Goal: Task Accomplishment & Management: Manage account settings

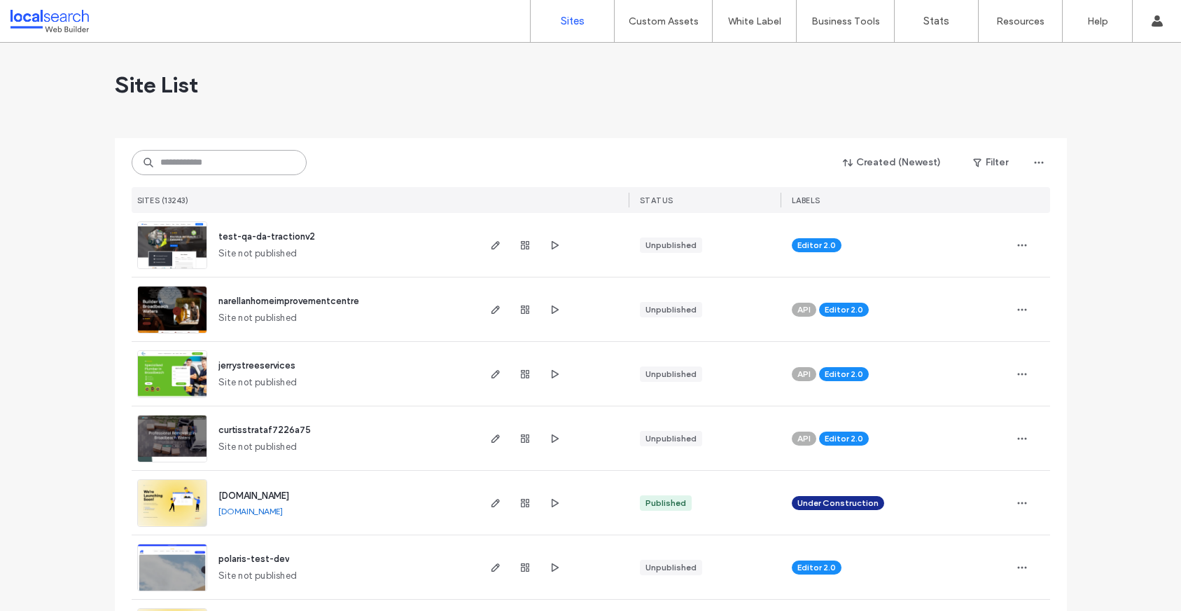
click at [193, 150] on input at bounding box center [219, 162] width 175 height 25
drag, startPoint x: 193, startPoint y: 155, endPoint x: 211, endPoint y: 152, distance: 18.4
click at [193, 155] on input at bounding box center [219, 162] width 175 height 25
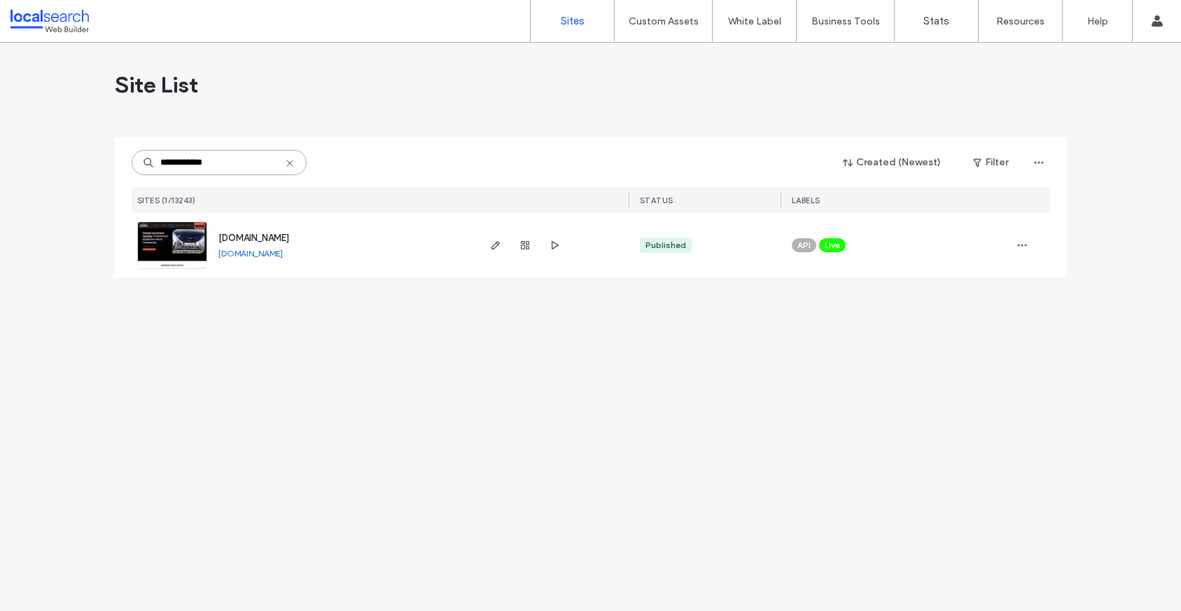
type input "**********"
click at [169, 256] on img at bounding box center [172, 269] width 69 height 95
type input "**********"
click at [522, 249] on icon "button" at bounding box center [525, 244] width 11 height 11
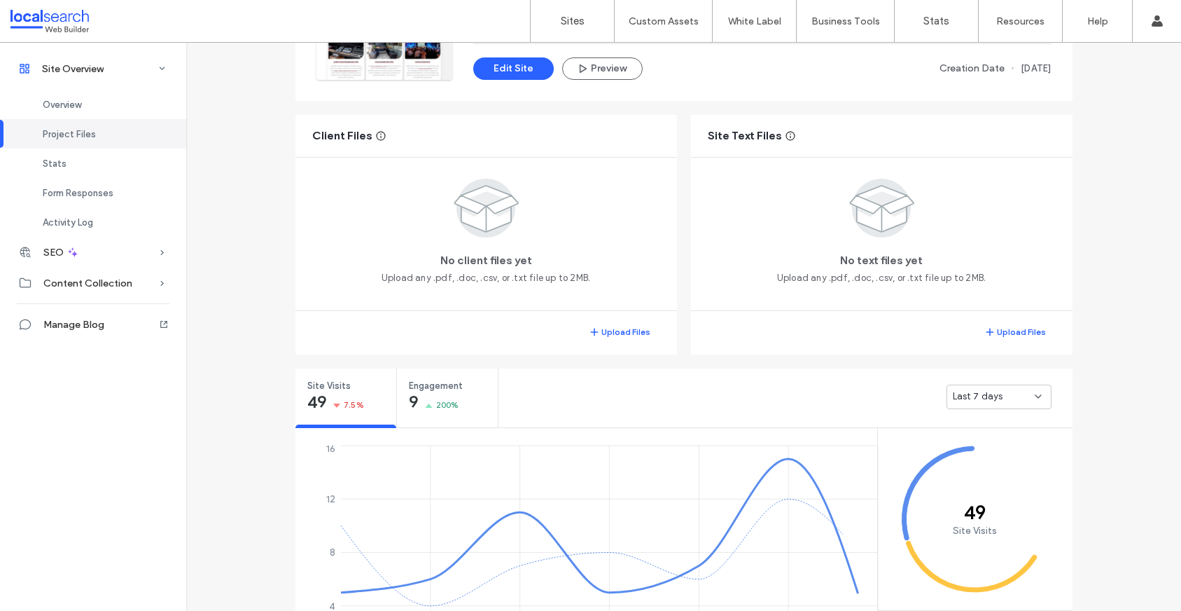
scroll to position [263, 0]
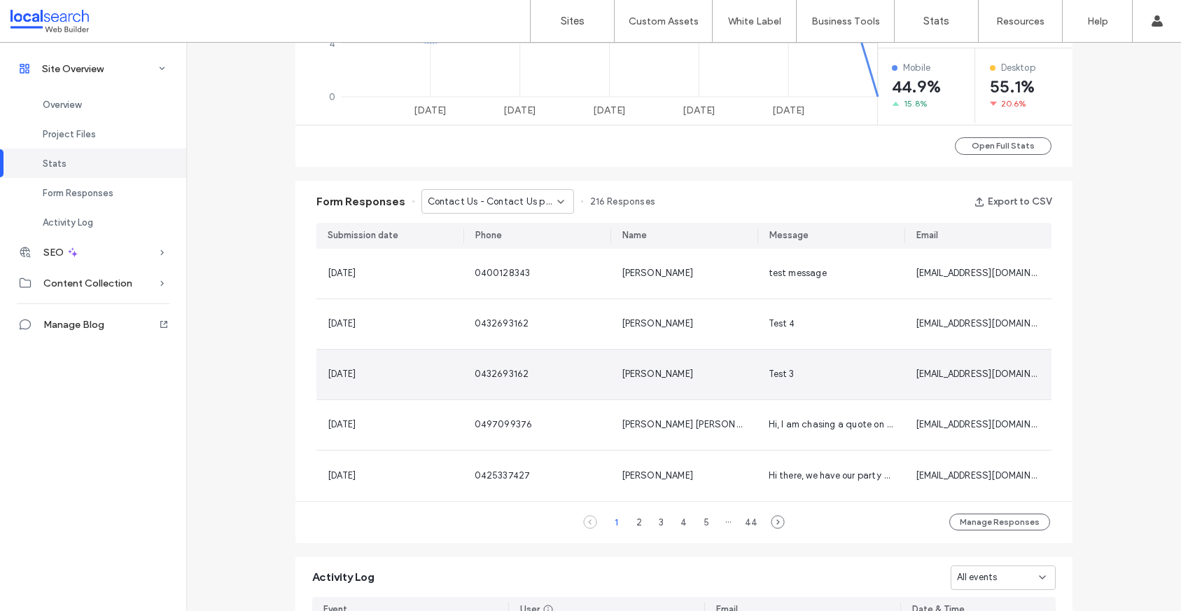
scroll to position [839, 0]
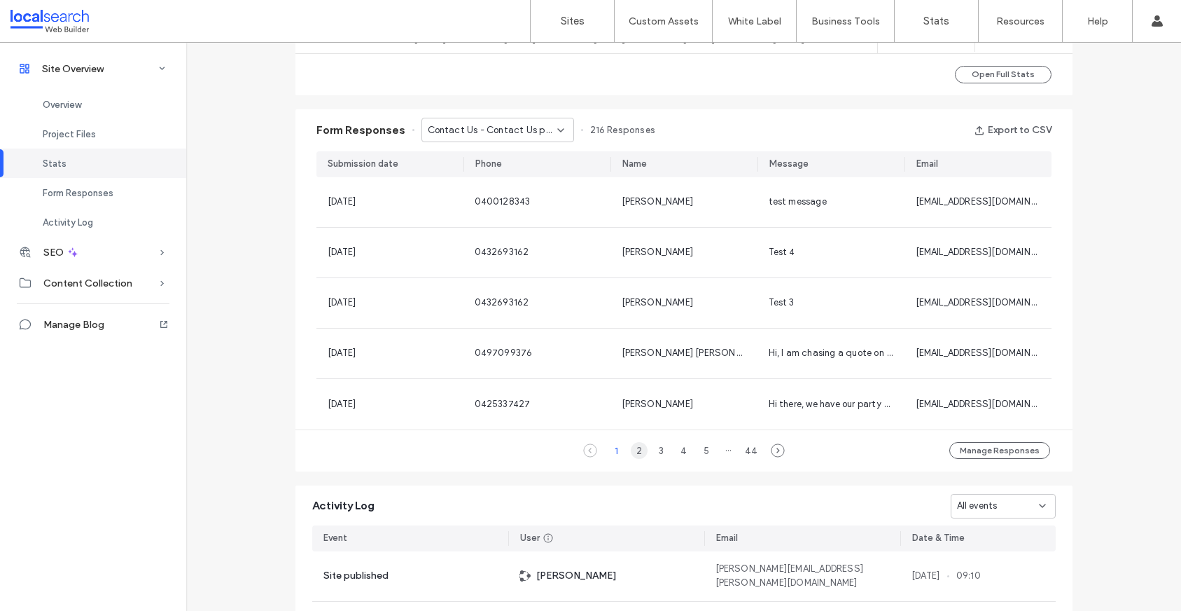
click at [637, 452] on div "2" at bounding box center [639, 450] width 17 height 17
click at [611, 451] on div "1" at bounding box center [616, 450] width 17 height 17
click at [613, 452] on div "1" at bounding box center [616, 450] width 17 height 17
click at [631, 454] on div "2" at bounding box center [639, 450] width 17 height 17
click at [608, 453] on div "1" at bounding box center [616, 450] width 17 height 17
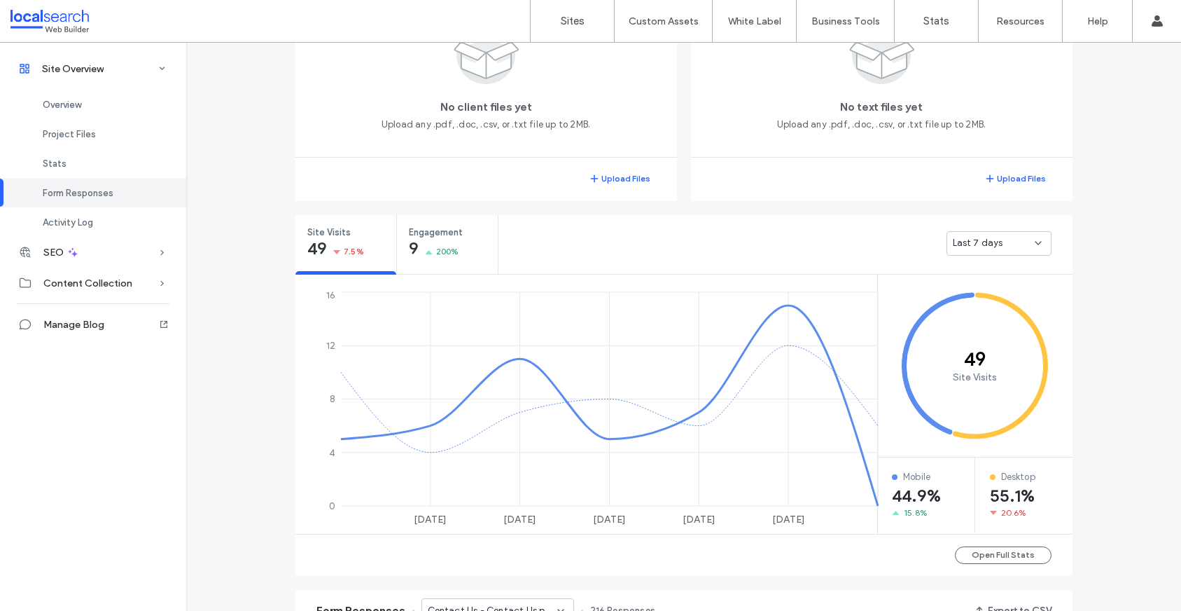
scroll to position [355, 0]
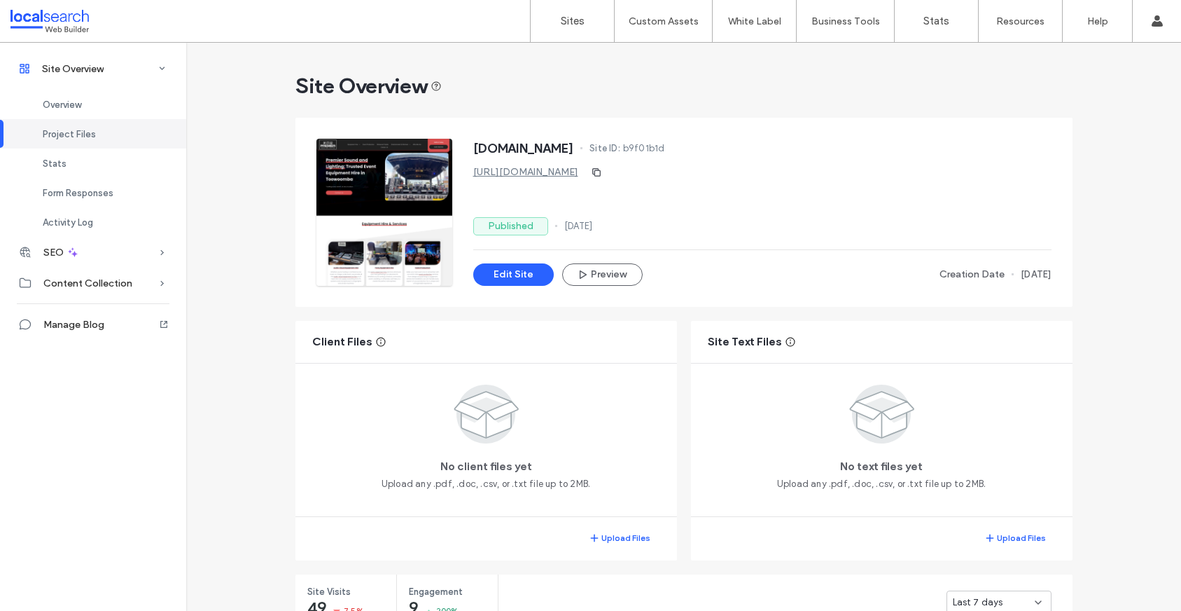
click at [386, 199] on div at bounding box center [384, 212] width 136 height 147
click at [497, 275] on button "Edit Site" at bounding box center [513, 274] width 81 height 22
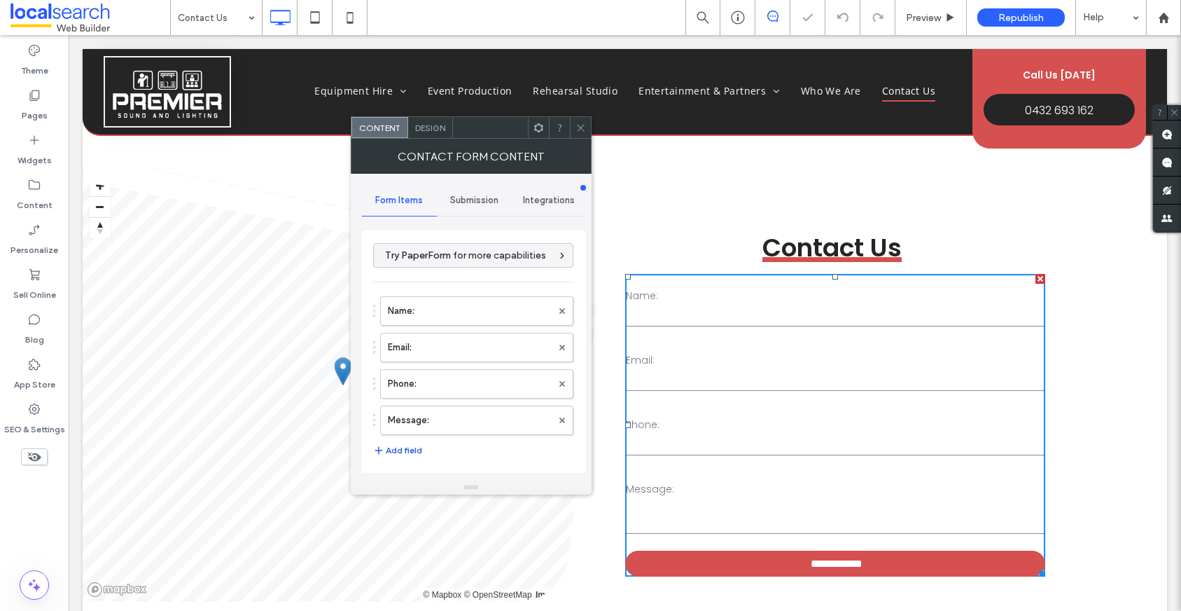
click at [395, 447] on button "Add field" at bounding box center [397, 450] width 49 height 17
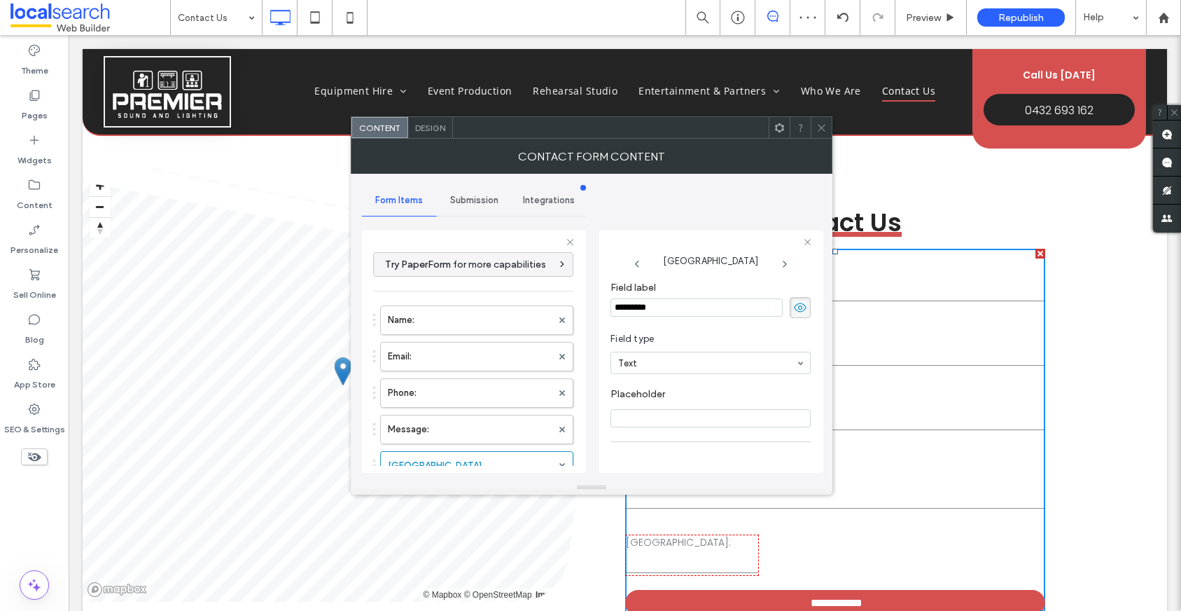
click at [478, 200] on span "Submission" at bounding box center [474, 200] width 48 height 11
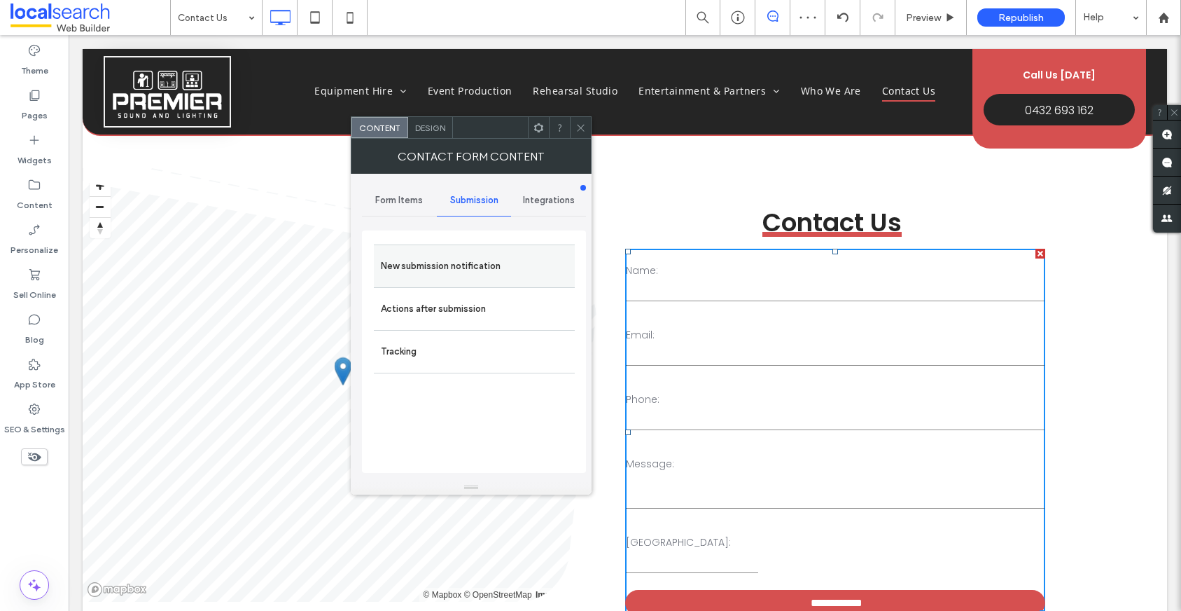
click at [448, 272] on label "New submission notification" at bounding box center [474, 266] width 187 height 28
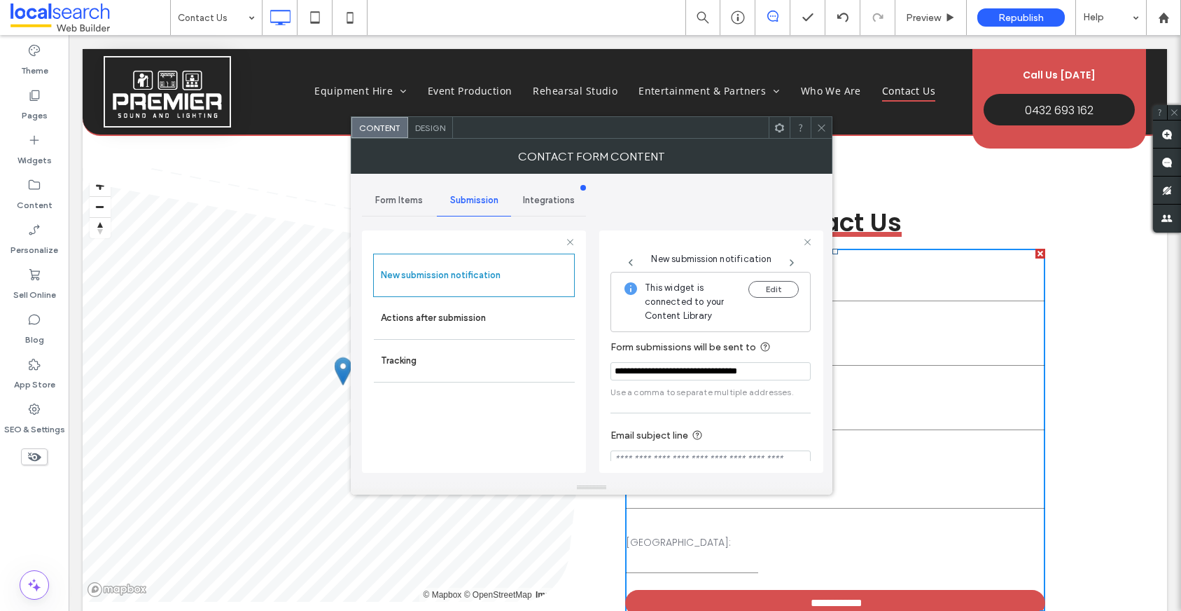
click at [701, 375] on input "**********" at bounding box center [711, 371] width 200 height 18
click at [701, 376] on input "**********" at bounding box center [711, 371] width 200 height 18
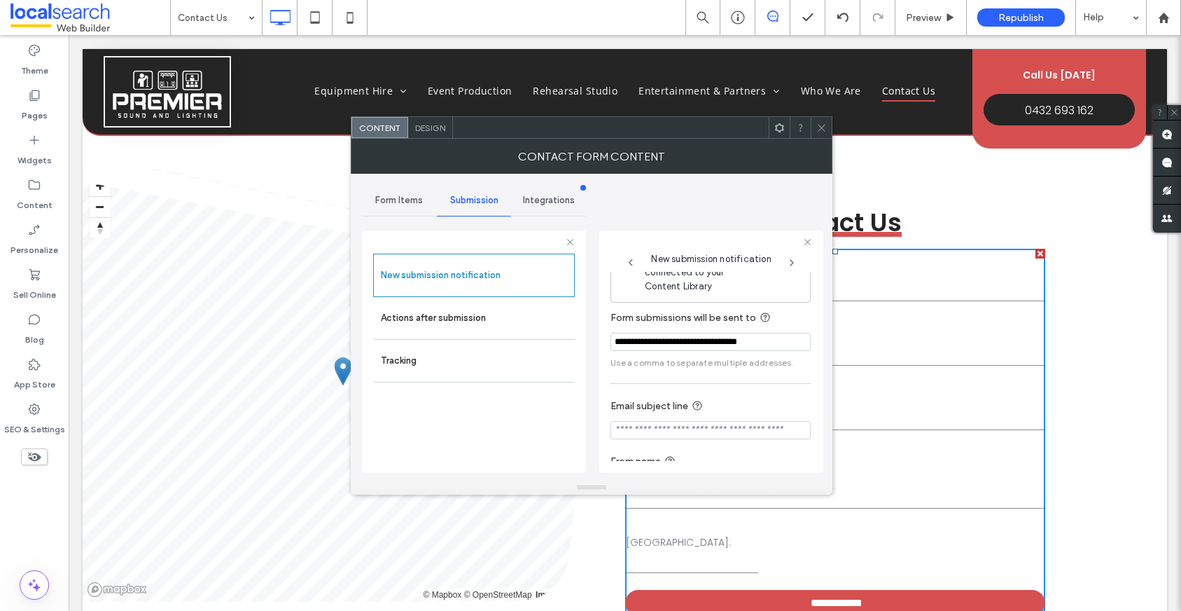
scroll to position [74, 0]
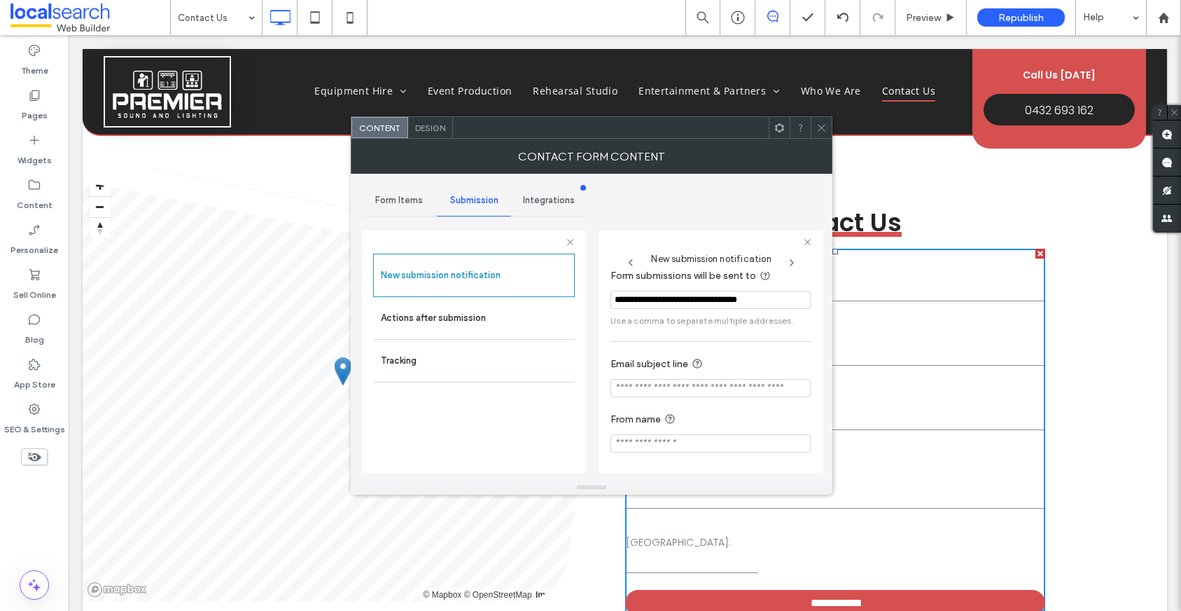
type input "**********"
click at [702, 341] on div "**********" at bounding box center [711, 329] width 200 height 259
click at [818, 123] on icon at bounding box center [821, 128] width 11 height 11
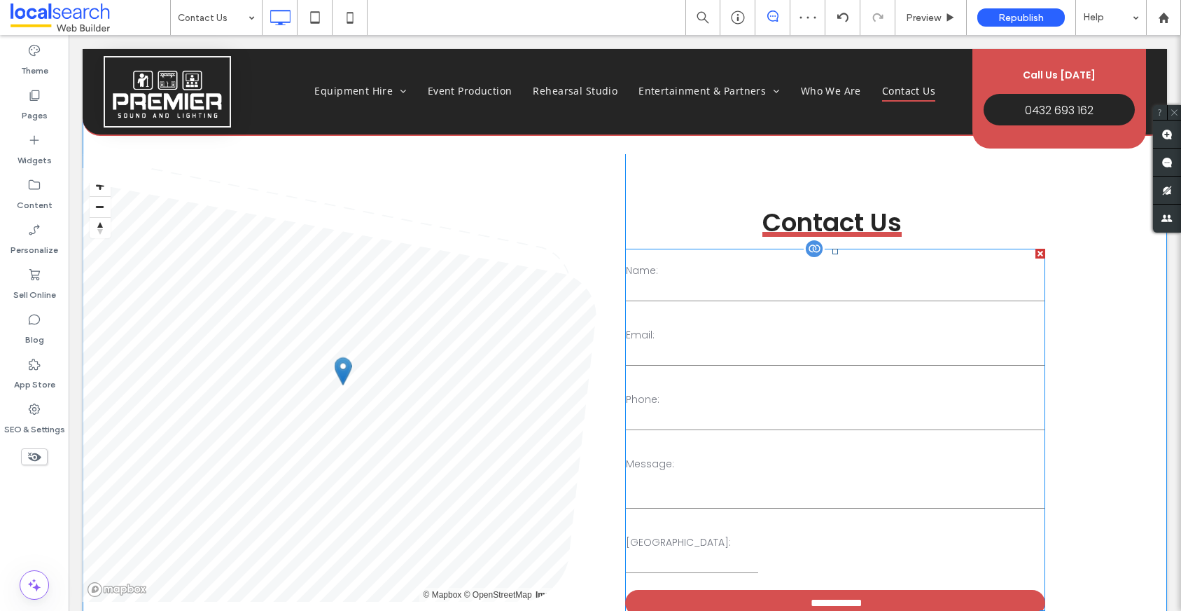
click at [708, 316] on div "Name: Email: Phone: Message: New Field:" at bounding box center [835, 412] width 431 height 337
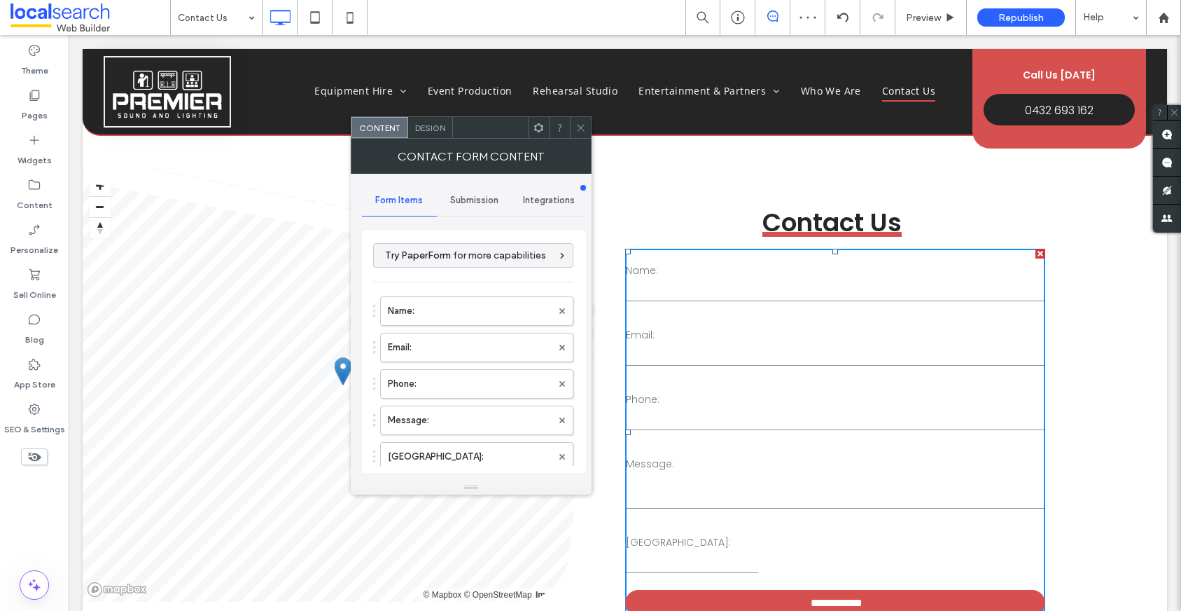
click at [439, 131] on span "Design" at bounding box center [430, 128] width 30 height 11
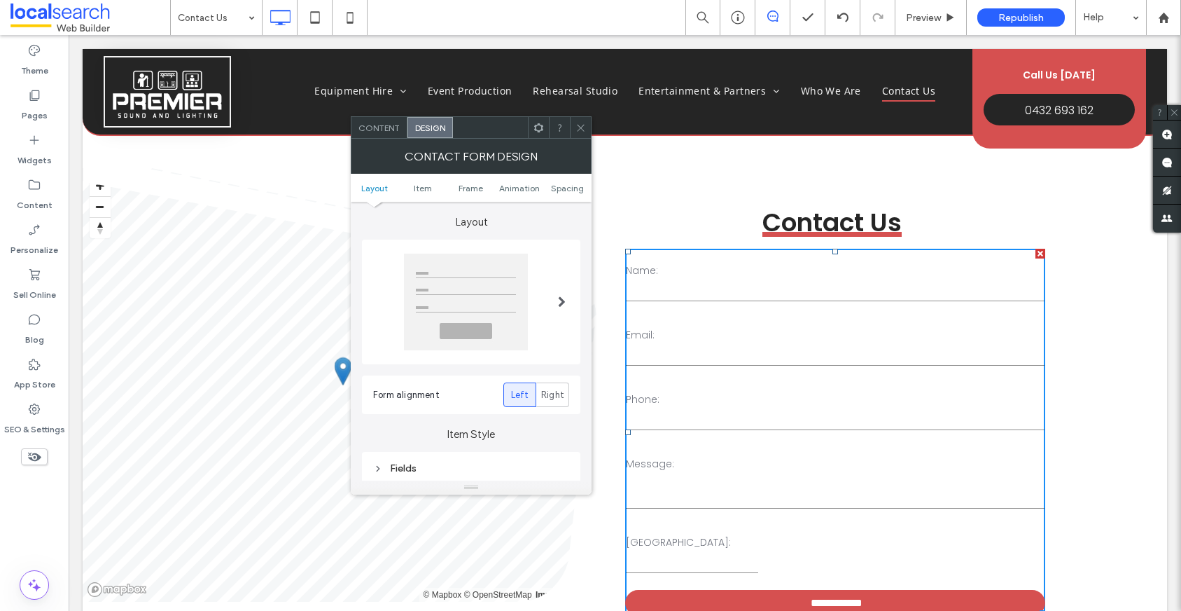
click at [391, 130] on span "Content" at bounding box center [378, 128] width 41 height 11
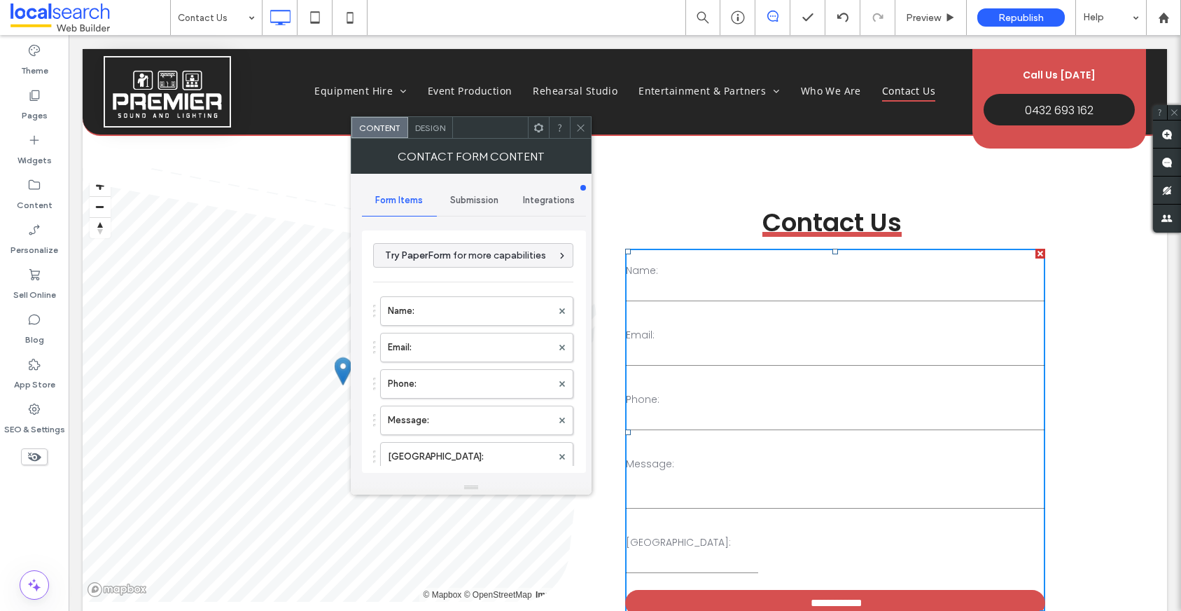
click at [443, 200] on div "Submission" at bounding box center [474, 200] width 75 height 31
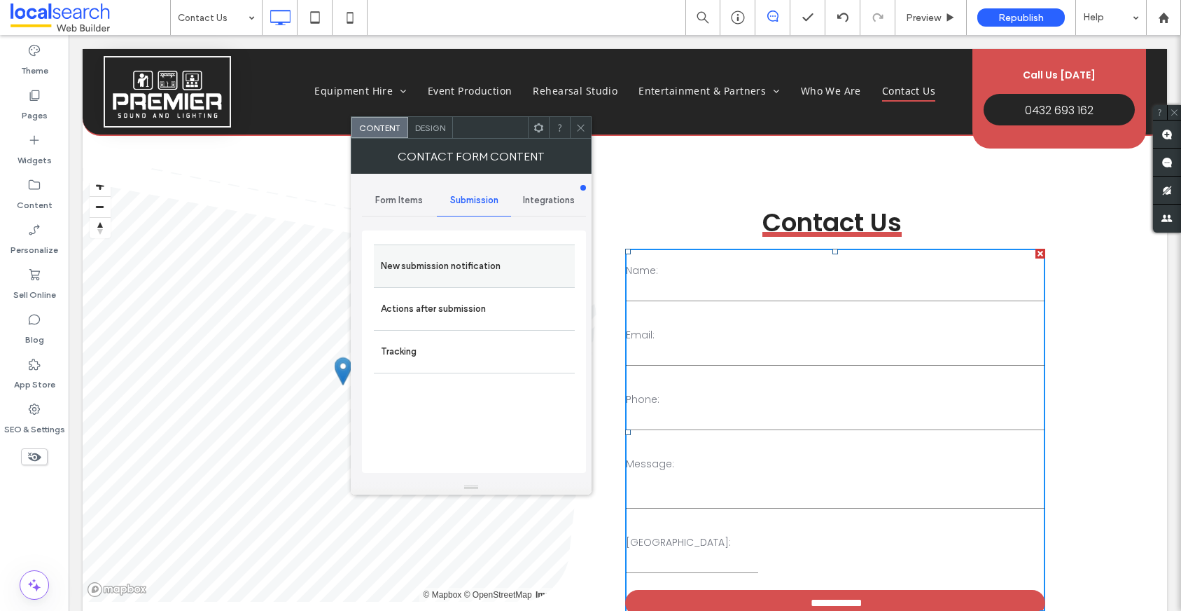
click at [503, 263] on label "New submission notification" at bounding box center [474, 266] width 187 height 28
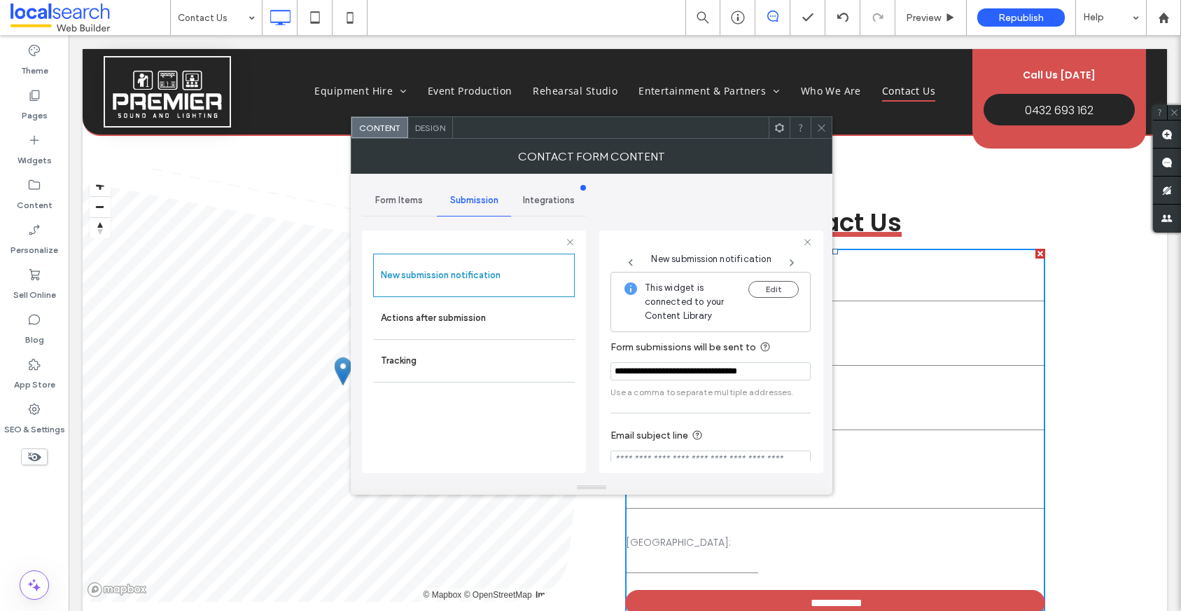
drag, startPoint x: 820, startPoint y: 130, endPoint x: 798, endPoint y: 64, distance: 70.0
click at [820, 130] on icon at bounding box center [821, 128] width 11 height 11
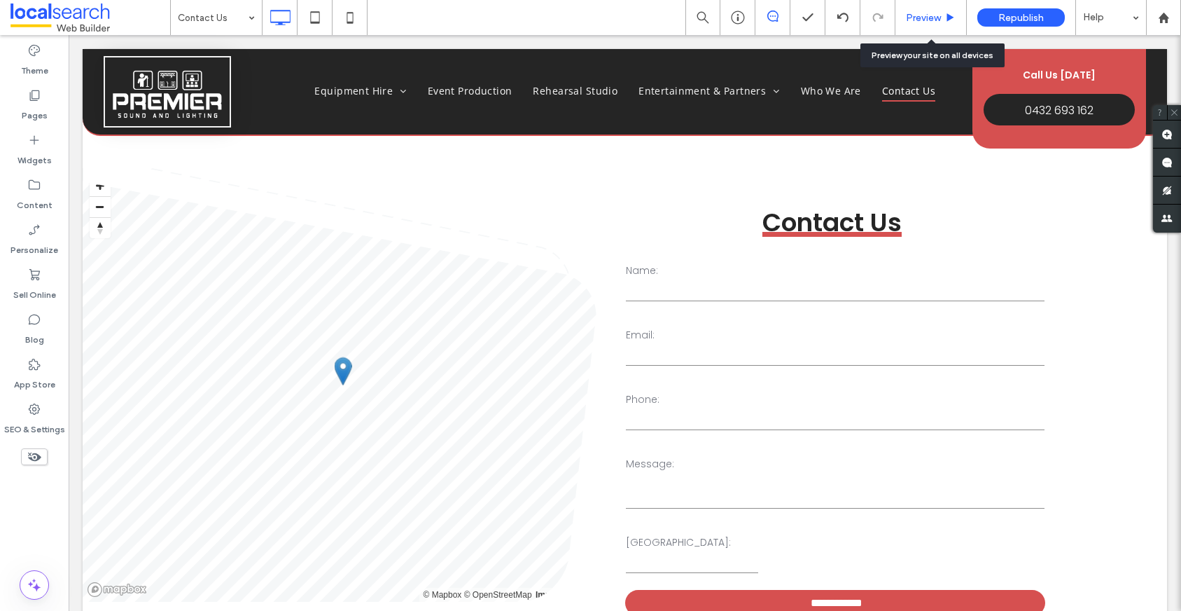
click at [901, 16] on div "Preview" at bounding box center [931, 18] width 71 height 12
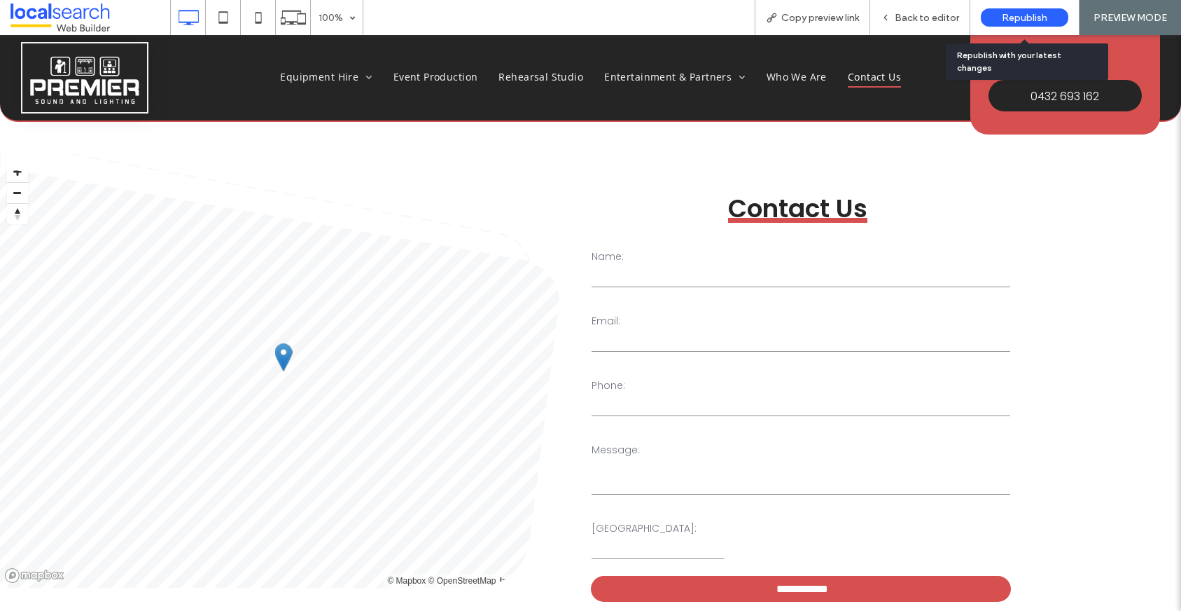
click at [1029, 14] on span "Republish" at bounding box center [1025, 18] width 46 height 12
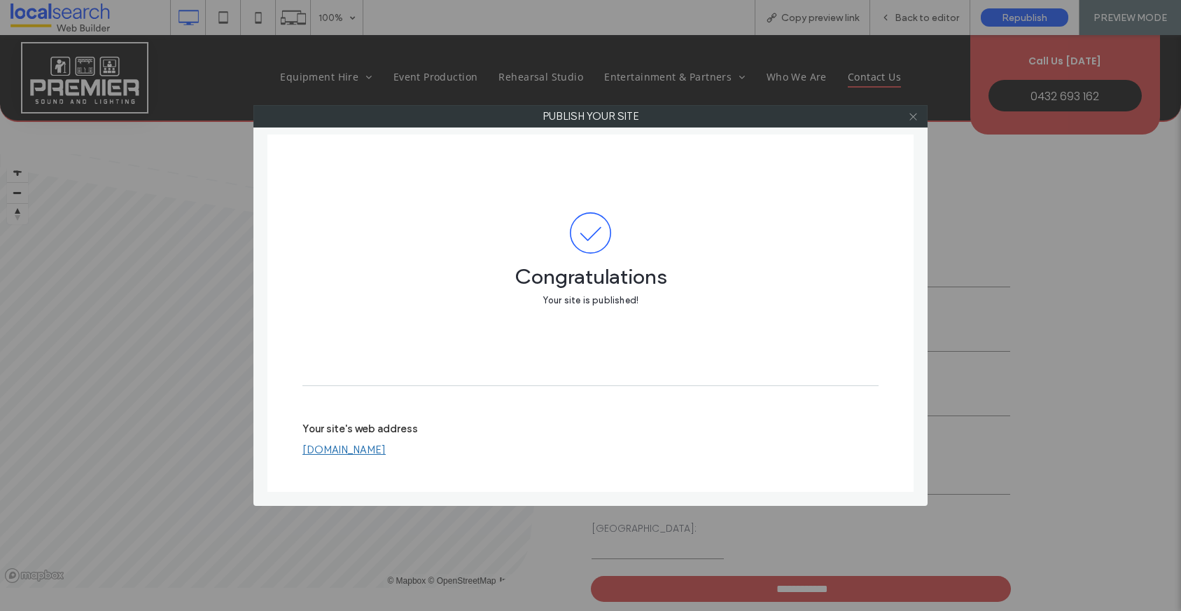
click at [908, 114] on icon at bounding box center [913, 116] width 11 height 11
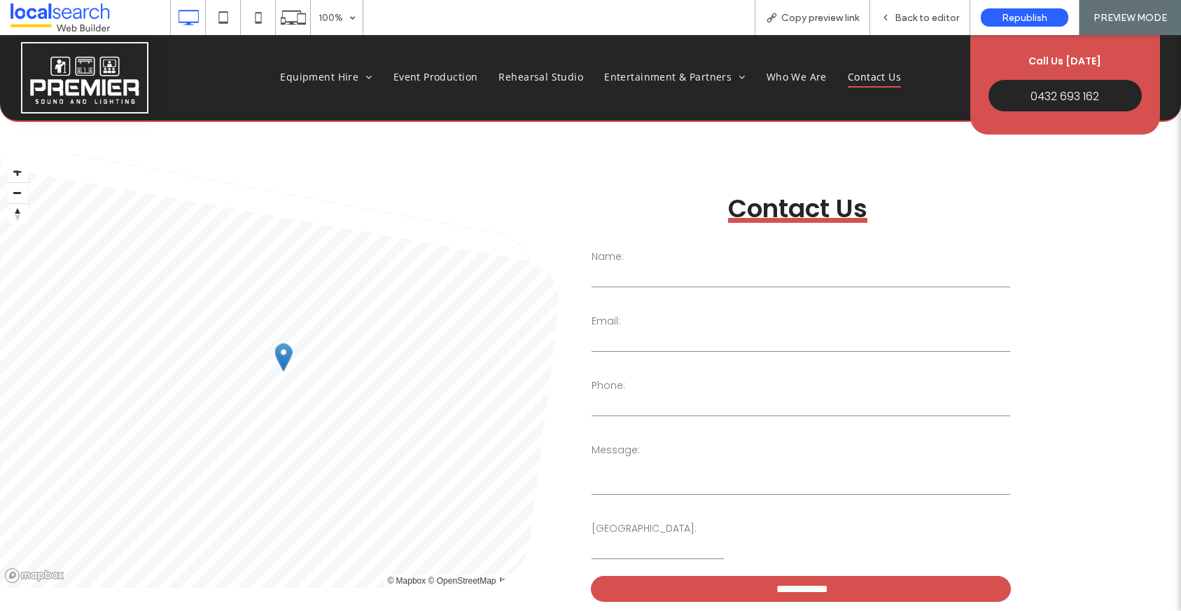
click at [762, 489] on textarea at bounding box center [801, 476] width 419 height 35
click at [752, 532] on div "Name: Email: Phone: Message: New Field:" at bounding box center [800, 398] width 431 height 337
click at [734, 513] on div "Name: Email: Phone: Message: New Field:" at bounding box center [800, 398] width 431 height 337
click at [648, 371] on div "Name: Email: Phone: Message: New Field:" at bounding box center [800, 398] width 431 height 337
click at [908, 12] on span "Back to editor" at bounding box center [927, 18] width 64 height 12
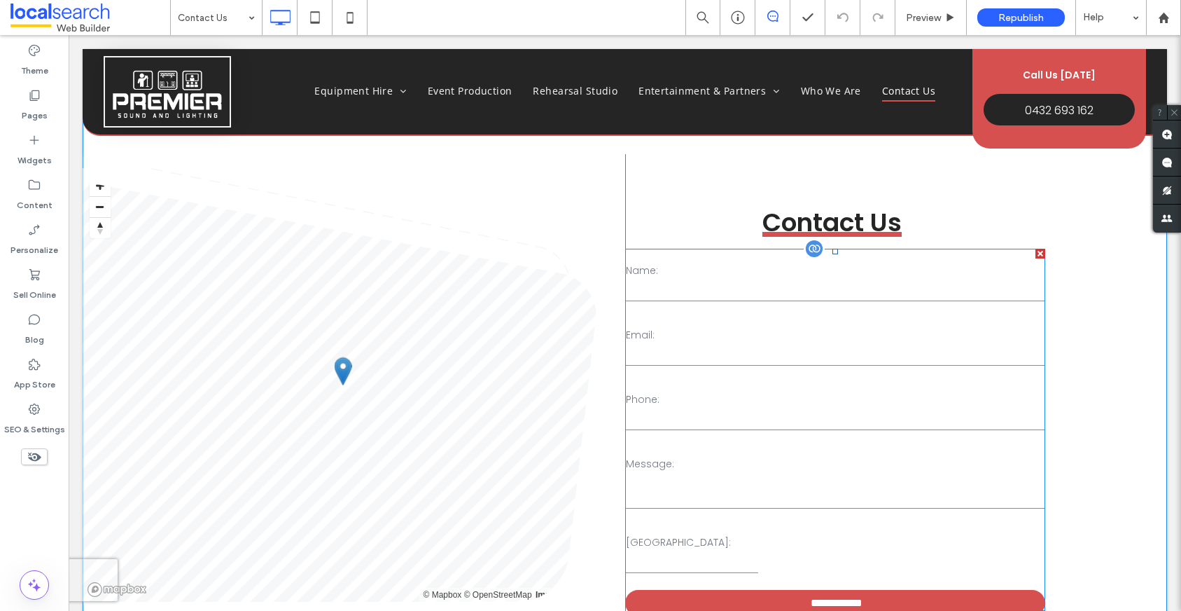
click at [749, 482] on textarea at bounding box center [835, 490] width 419 height 35
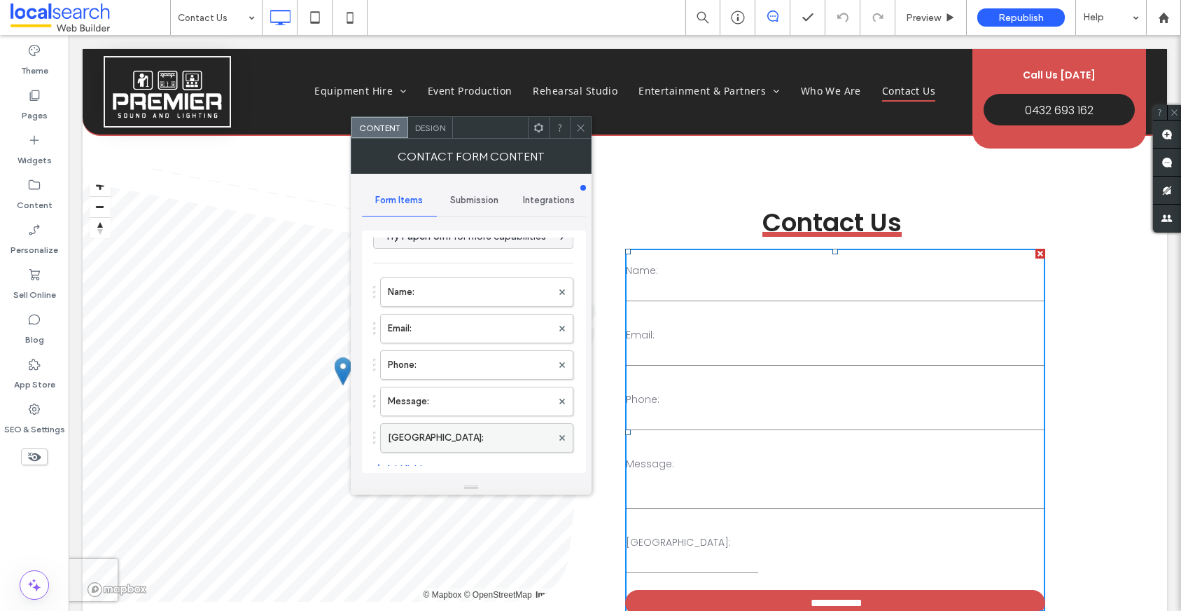
scroll to position [27, 0]
click at [559, 432] on icon at bounding box center [562, 430] width 6 height 6
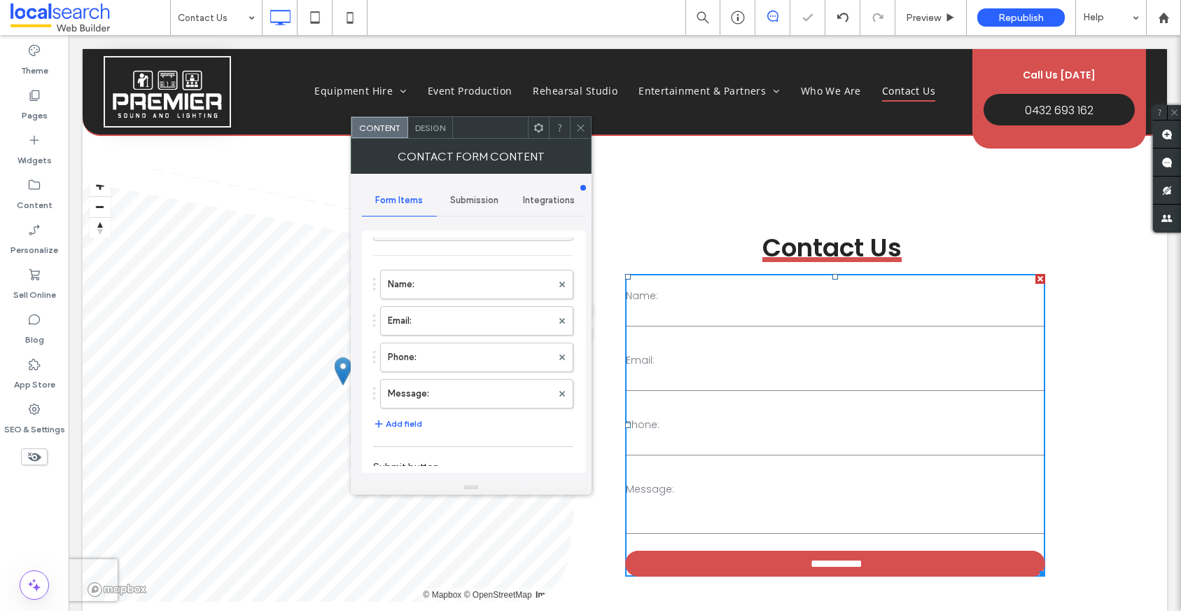
click at [577, 128] on icon at bounding box center [581, 128] width 11 height 11
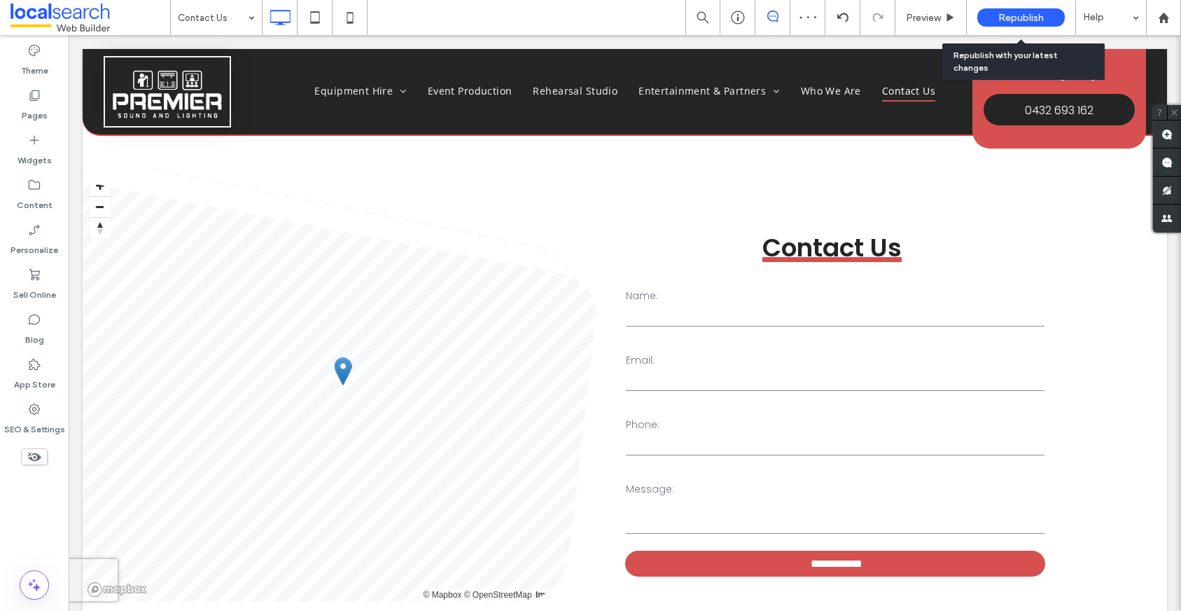
click at [1005, 21] on span "Republish" at bounding box center [1021, 18] width 46 height 12
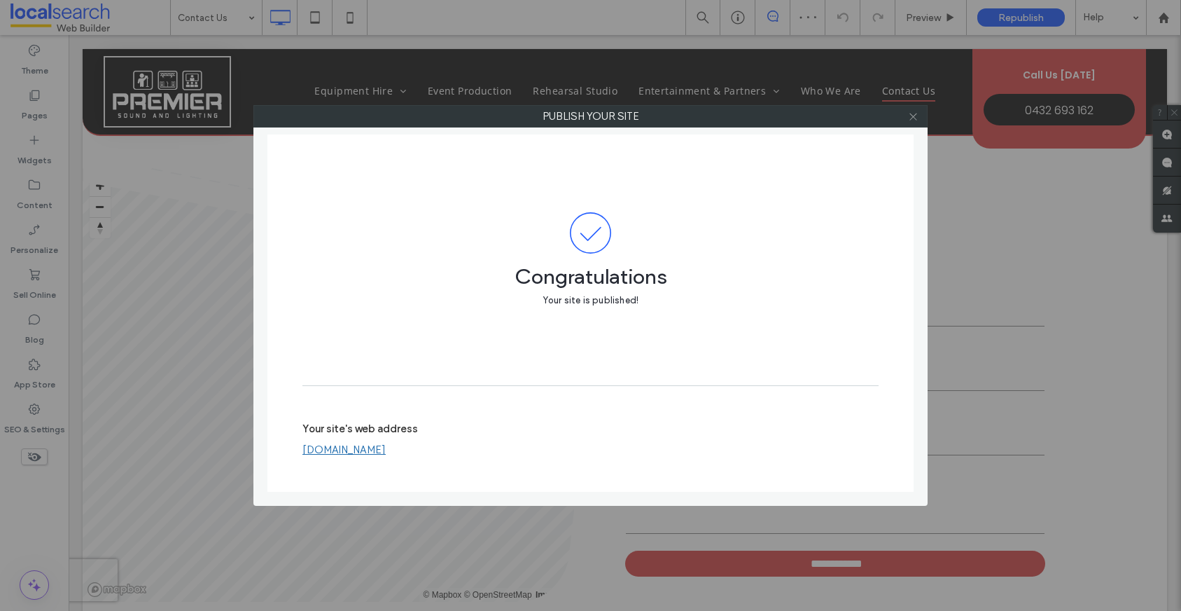
click at [917, 112] on icon at bounding box center [913, 116] width 11 height 11
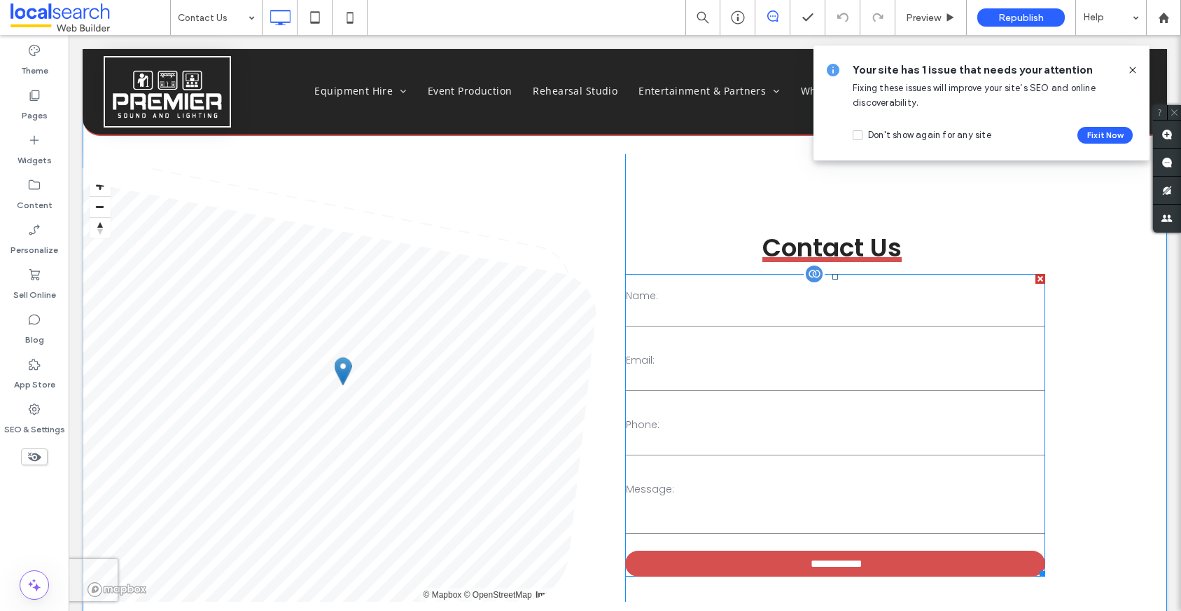
click at [866, 291] on label "Name:" at bounding box center [835, 295] width 419 height 15
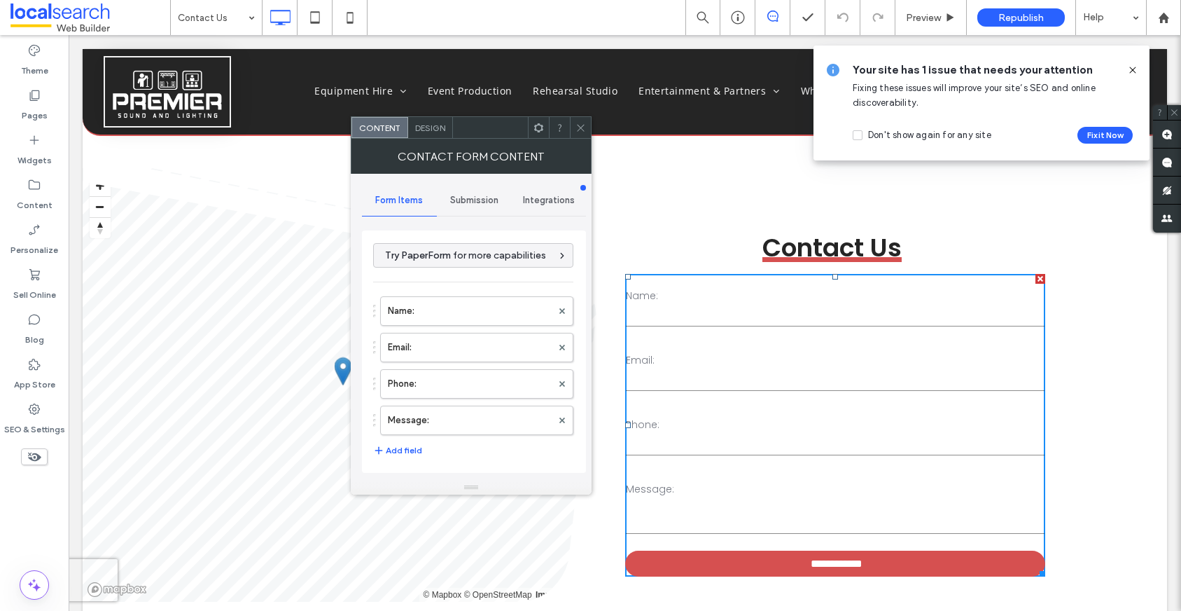
click at [483, 207] on div "Submission" at bounding box center [474, 200] width 75 height 31
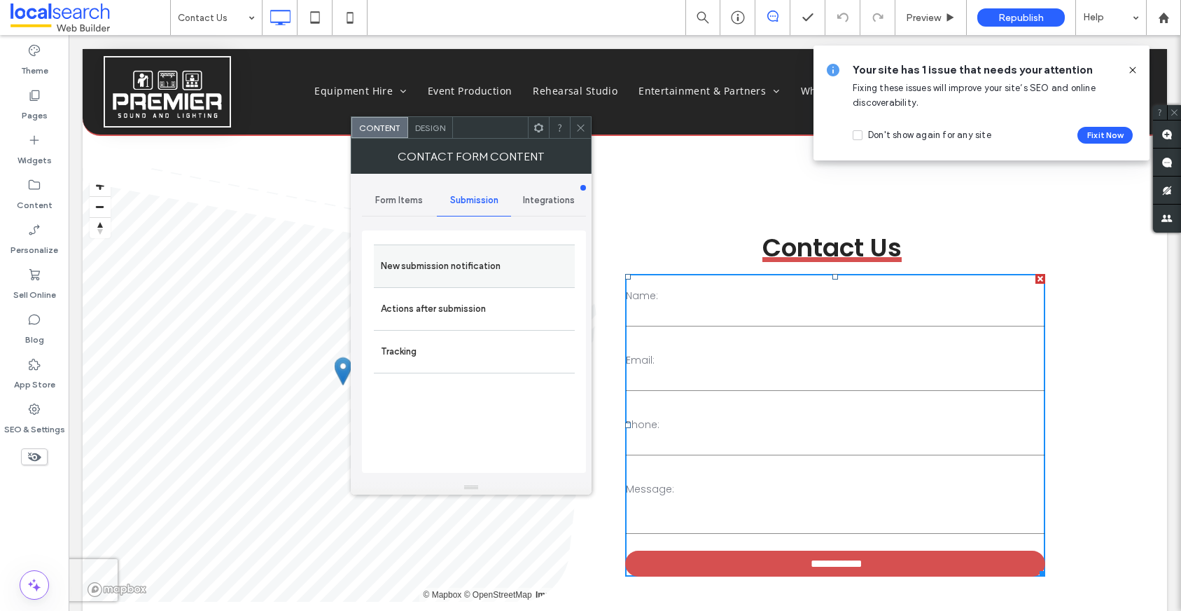
click at [500, 255] on label "New submission notification" at bounding box center [474, 266] width 187 height 28
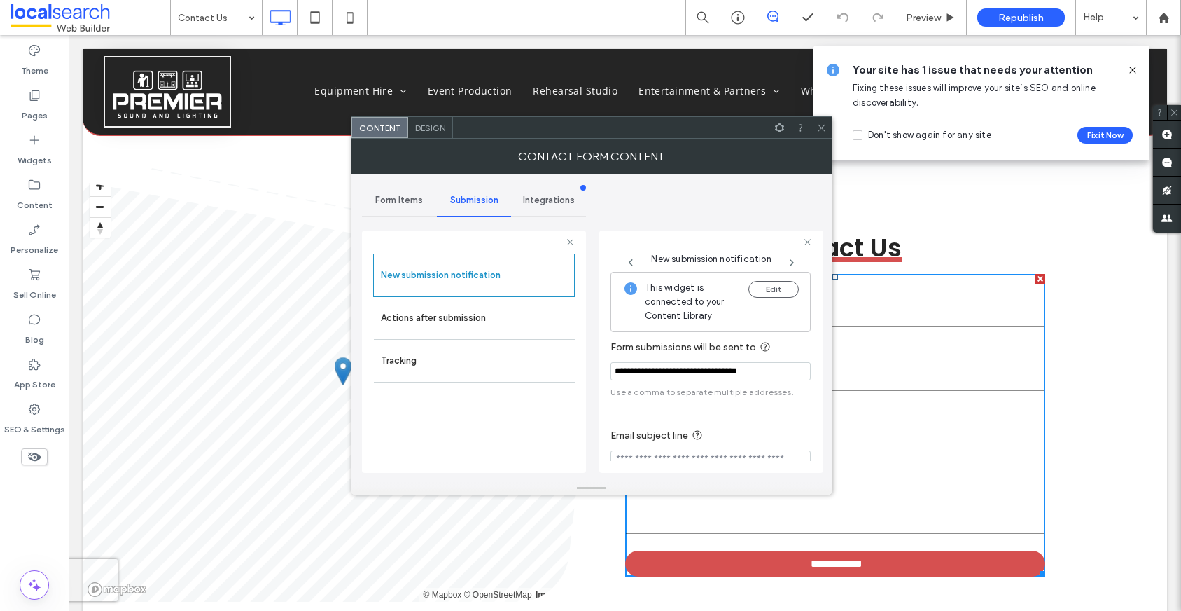
click at [720, 219] on div "**********" at bounding box center [711, 349] width 224 height 260
click at [817, 131] on icon at bounding box center [821, 128] width 11 height 11
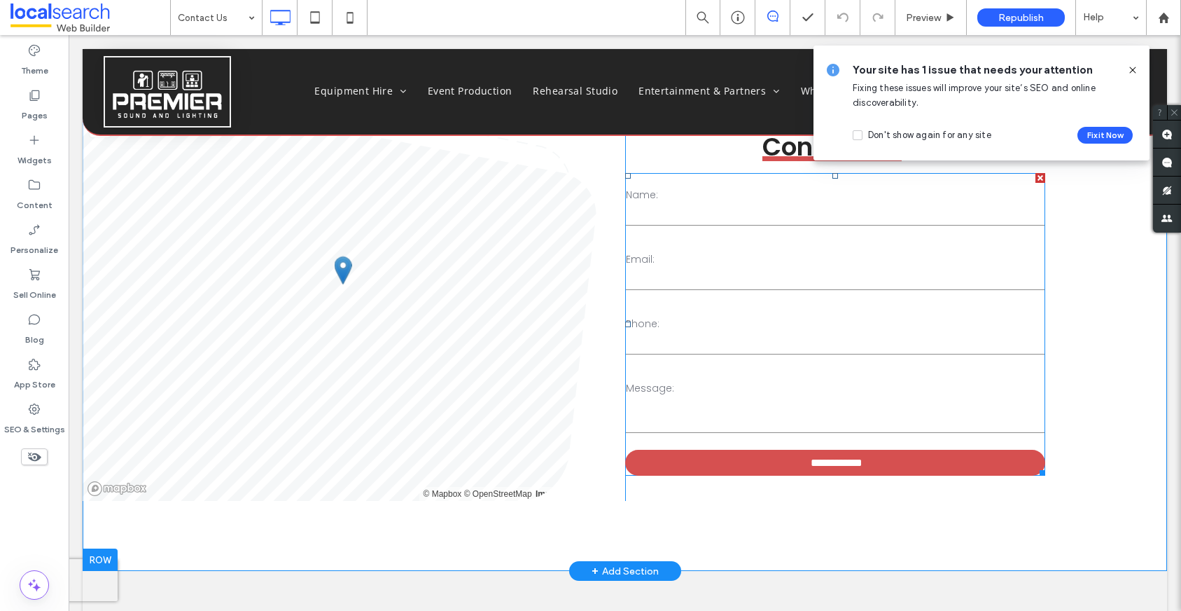
scroll to position [0, 0]
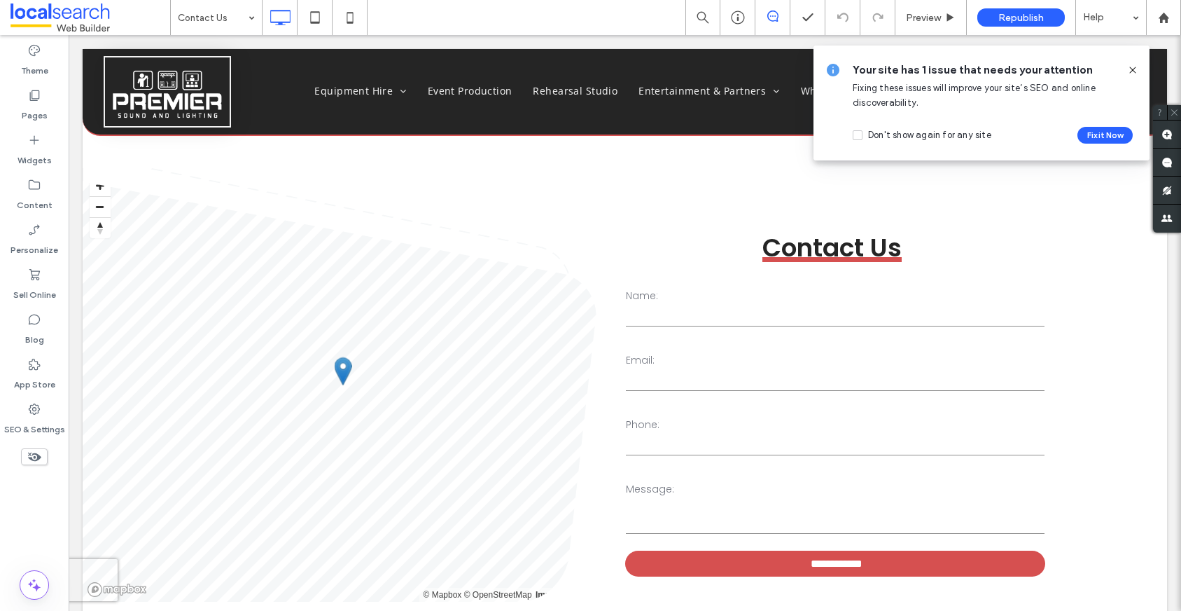
click at [1137, 71] on icon at bounding box center [1132, 69] width 11 height 11
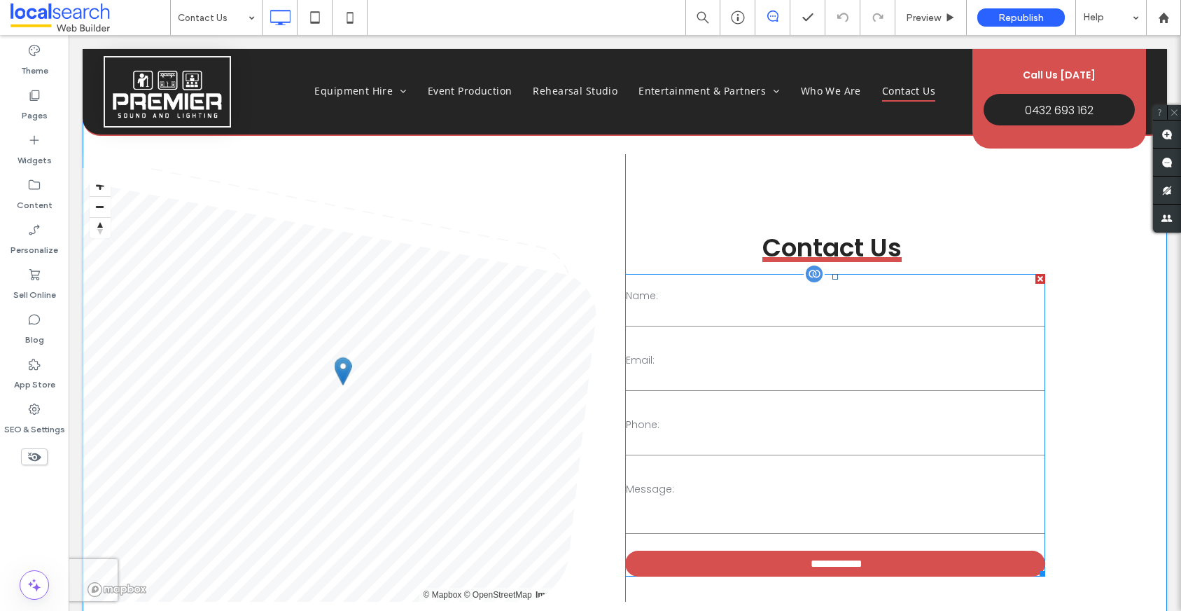
click at [736, 295] on label "Name:" at bounding box center [835, 295] width 419 height 15
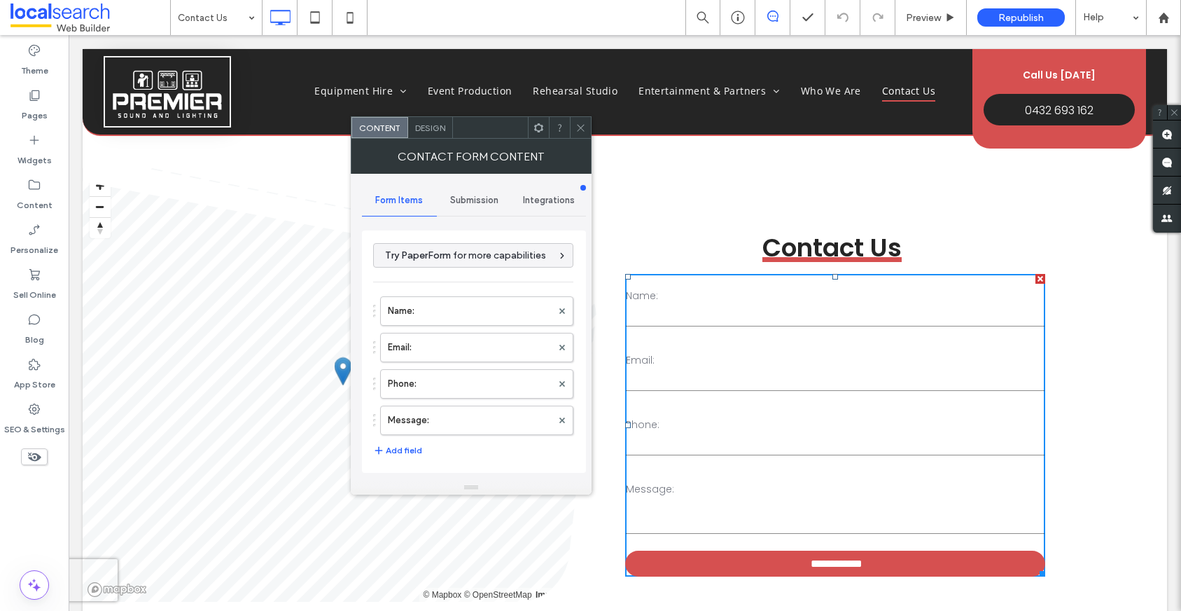
click at [478, 204] on span "Submission" at bounding box center [474, 200] width 48 height 11
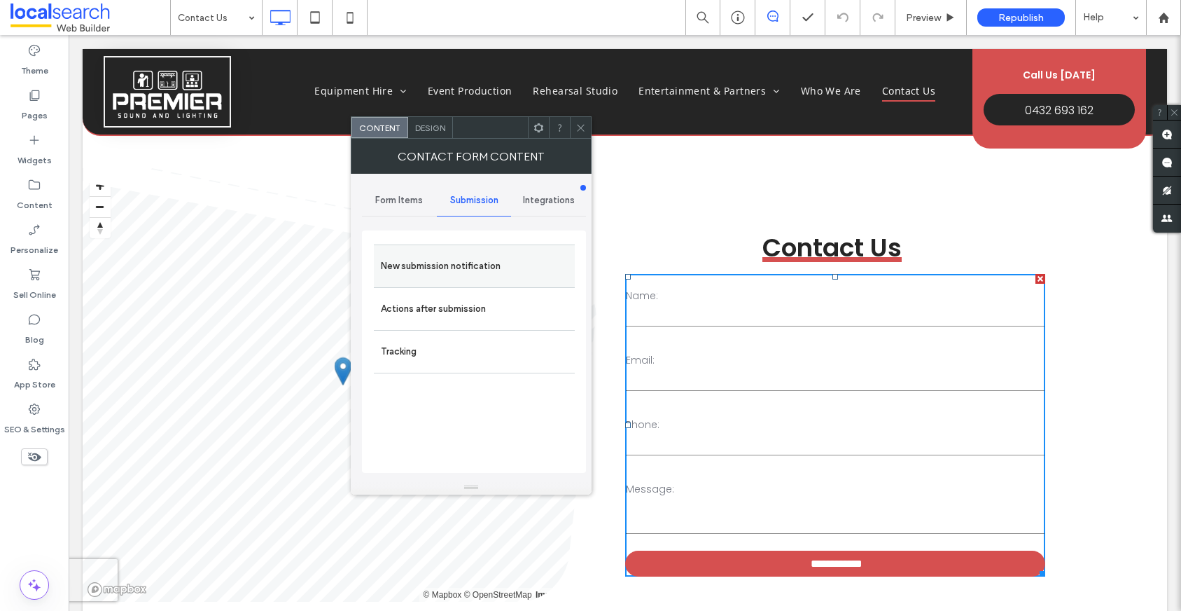
click at [465, 271] on label "New submission notification" at bounding box center [474, 266] width 187 height 28
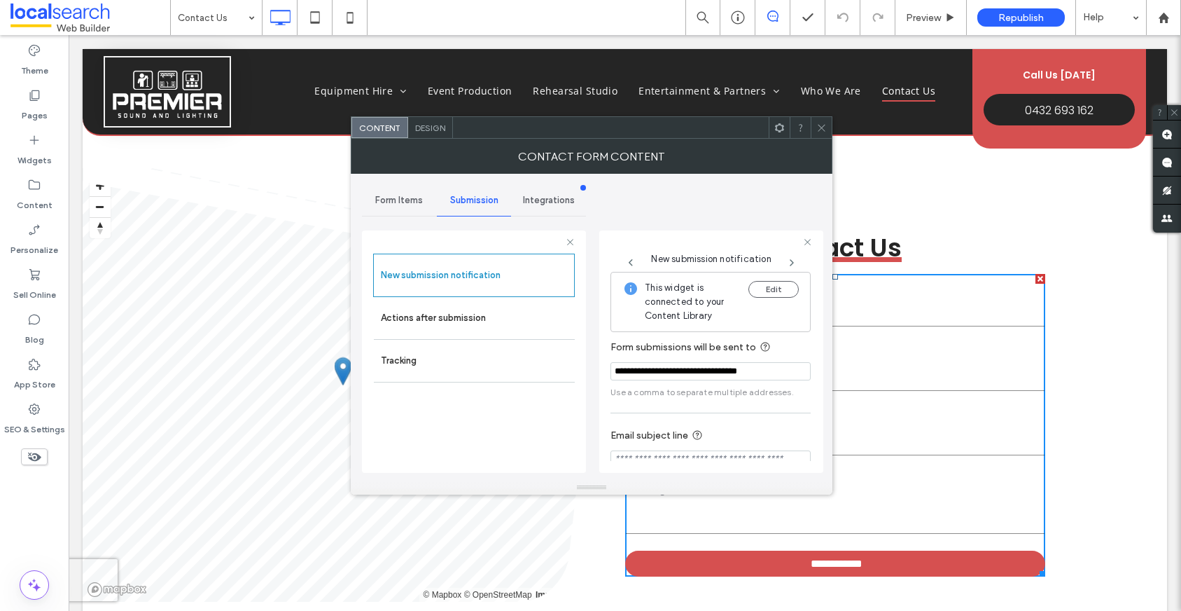
click at [792, 369] on input "**********" at bounding box center [711, 371] width 200 height 18
drag, startPoint x: 787, startPoint y: 368, endPoint x: 462, endPoint y: 361, distance: 325.0
click at [464, 362] on div "**********" at bounding box center [474, 349] width 224 height 260
type input "**********"
drag, startPoint x: 697, startPoint y: 209, endPoint x: 709, endPoint y: 219, distance: 15.4
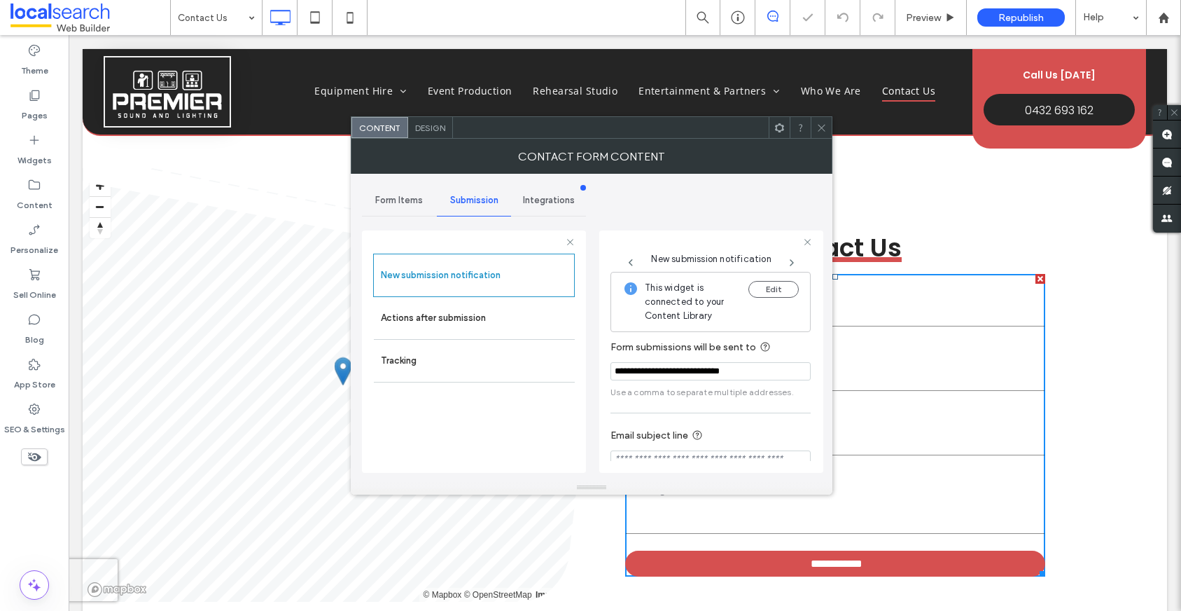
click at [697, 208] on div "**********" at bounding box center [591, 327] width 459 height 307
click at [820, 134] on span at bounding box center [821, 127] width 11 height 21
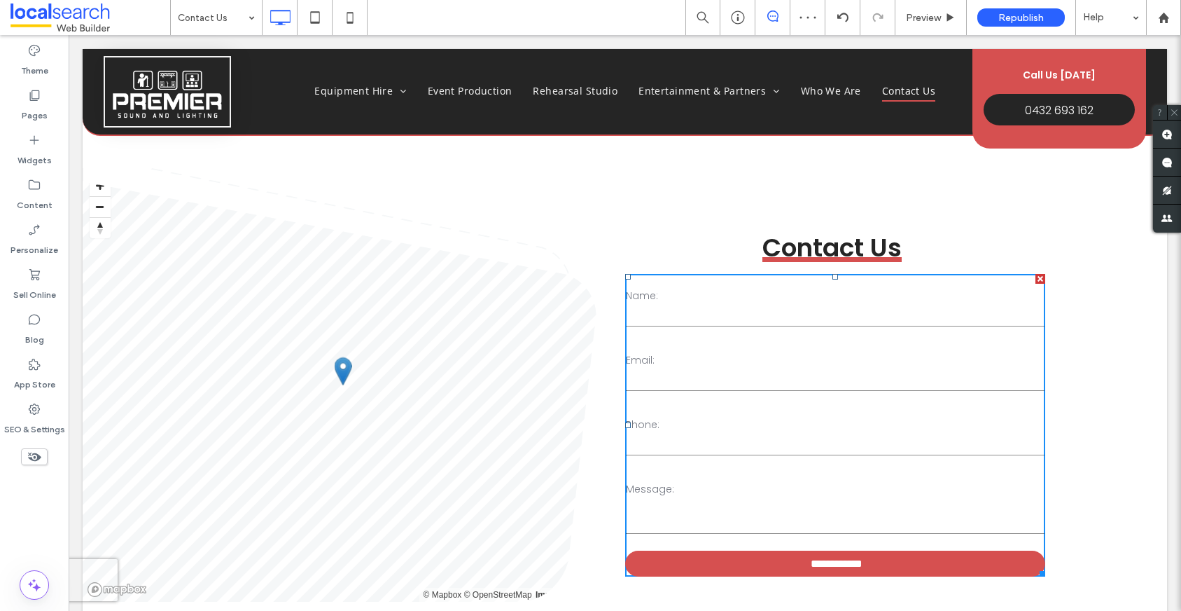
click at [1101, 298] on div "**********" at bounding box center [625, 377] width 1085 height 447
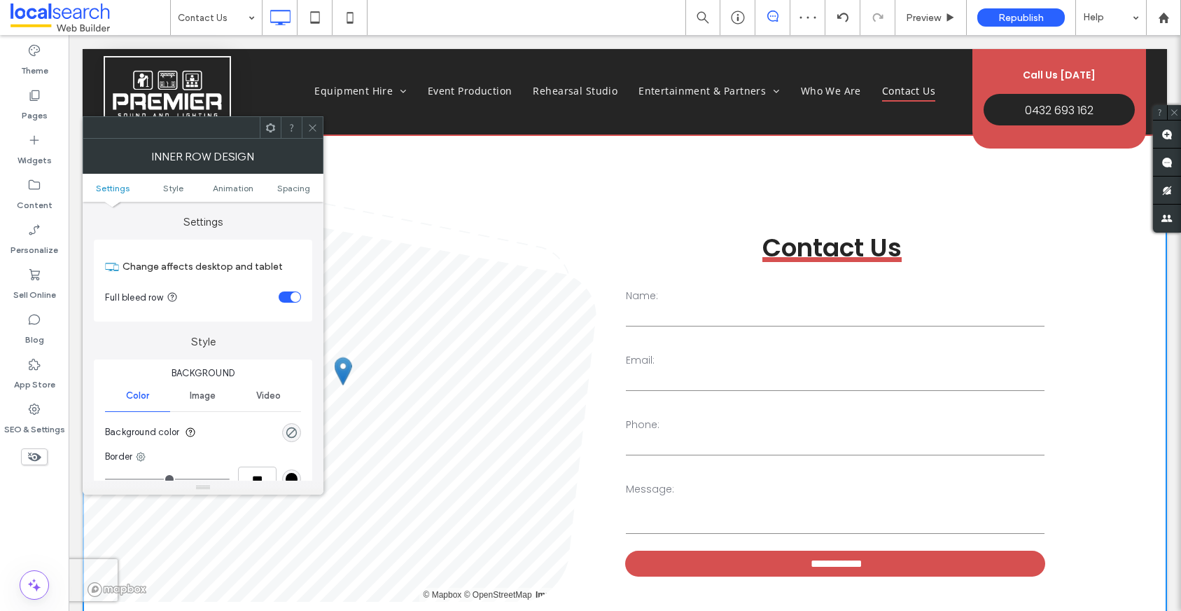
drag, startPoint x: 305, startPoint y: 130, endPoint x: 256, endPoint y: 100, distance: 56.6
click at [305, 130] on div at bounding box center [312, 127] width 21 height 21
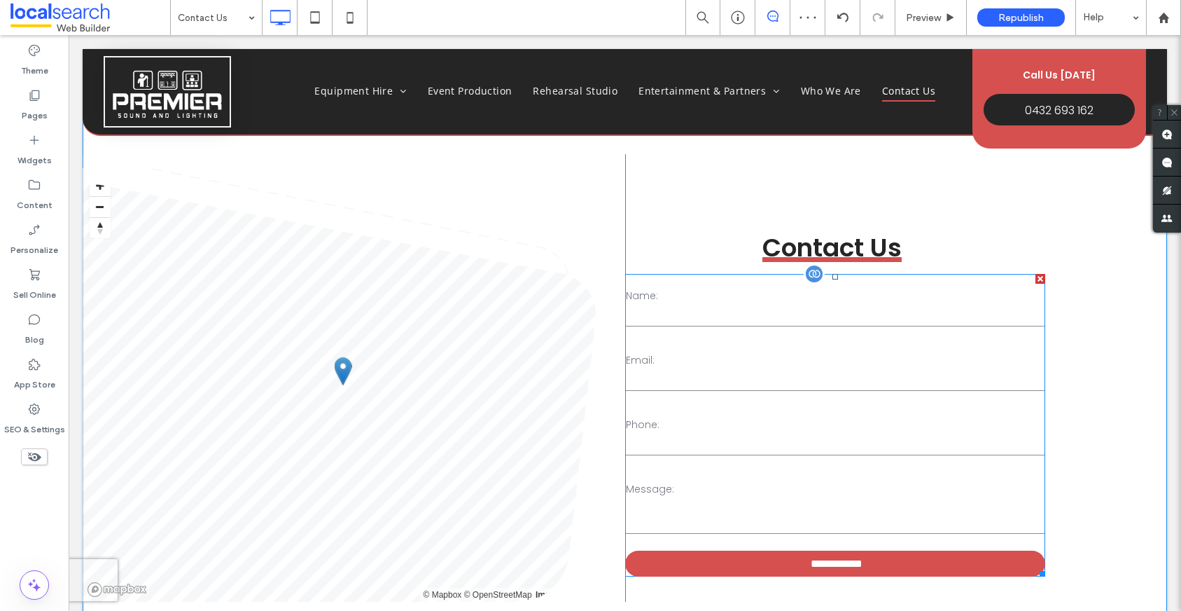
click at [835, 317] on input "text" at bounding box center [835, 315] width 419 height 21
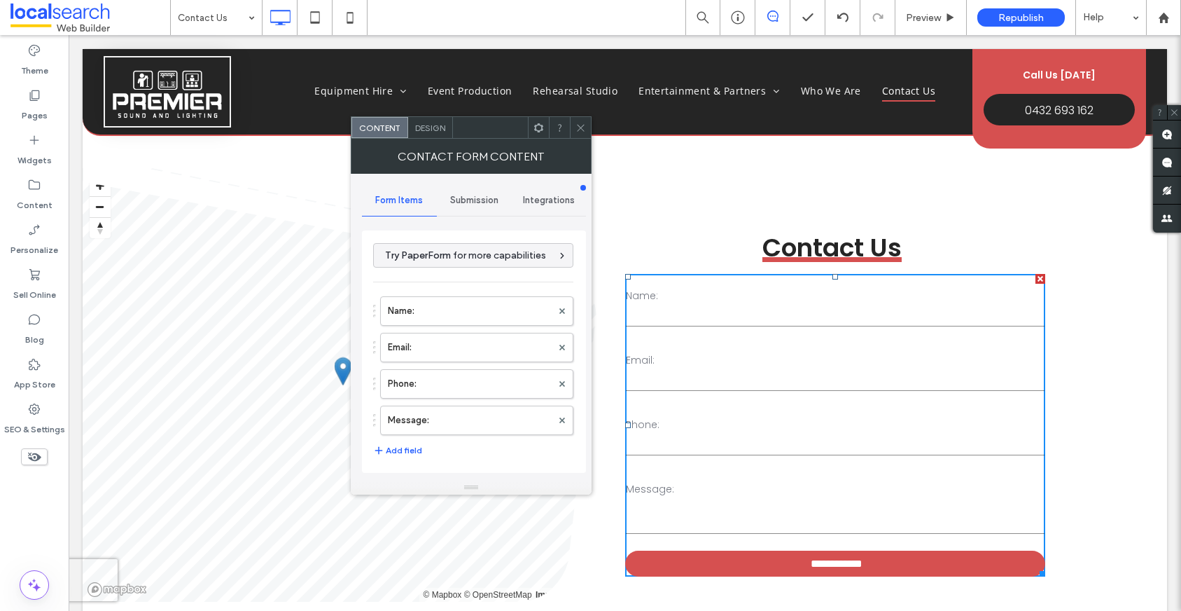
click at [464, 197] on span "Submission" at bounding box center [474, 200] width 48 height 11
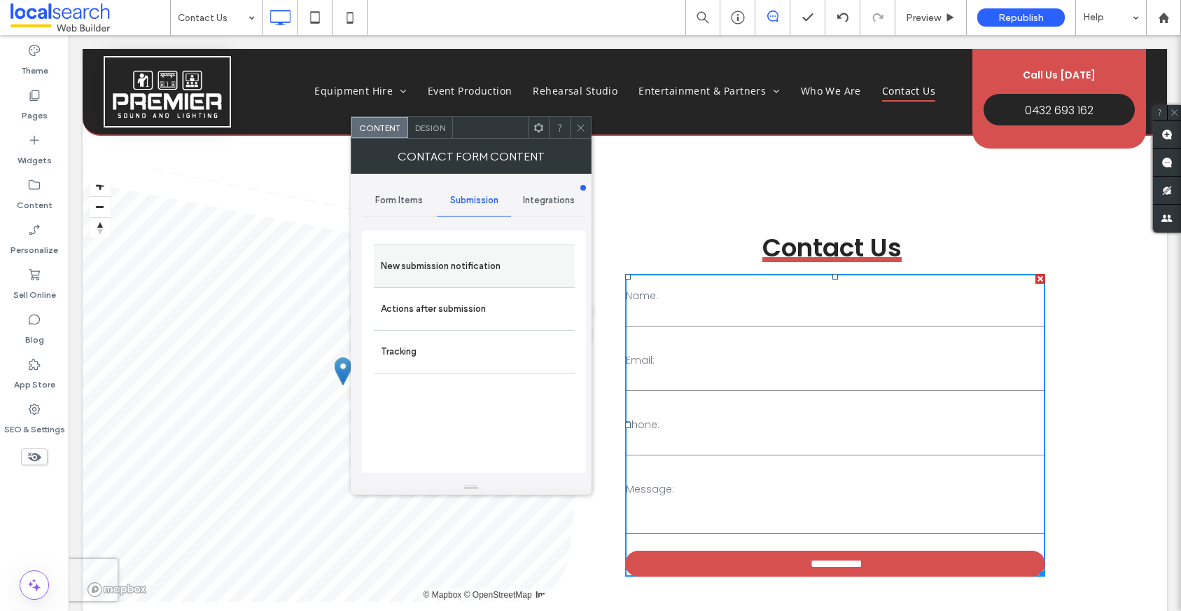
click at [466, 260] on label "New submission notification" at bounding box center [474, 266] width 187 height 28
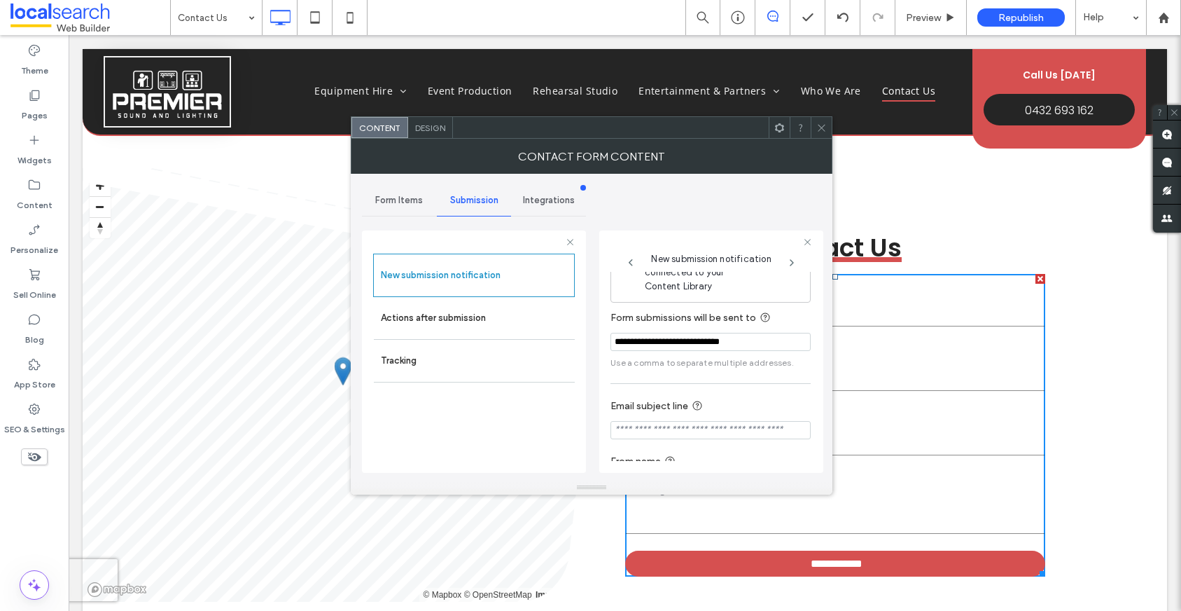
scroll to position [41, 0]
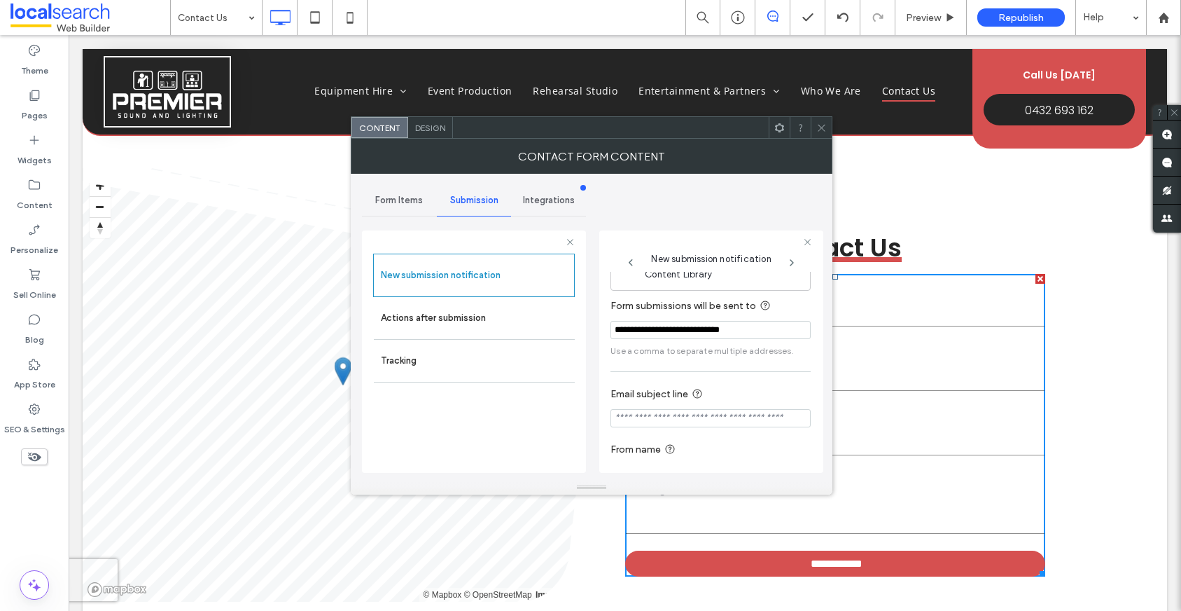
drag, startPoint x: 823, startPoint y: 134, endPoint x: 828, endPoint y: 116, distance: 18.7
click at [823, 134] on span at bounding box center [821, 127] width 11 height 21
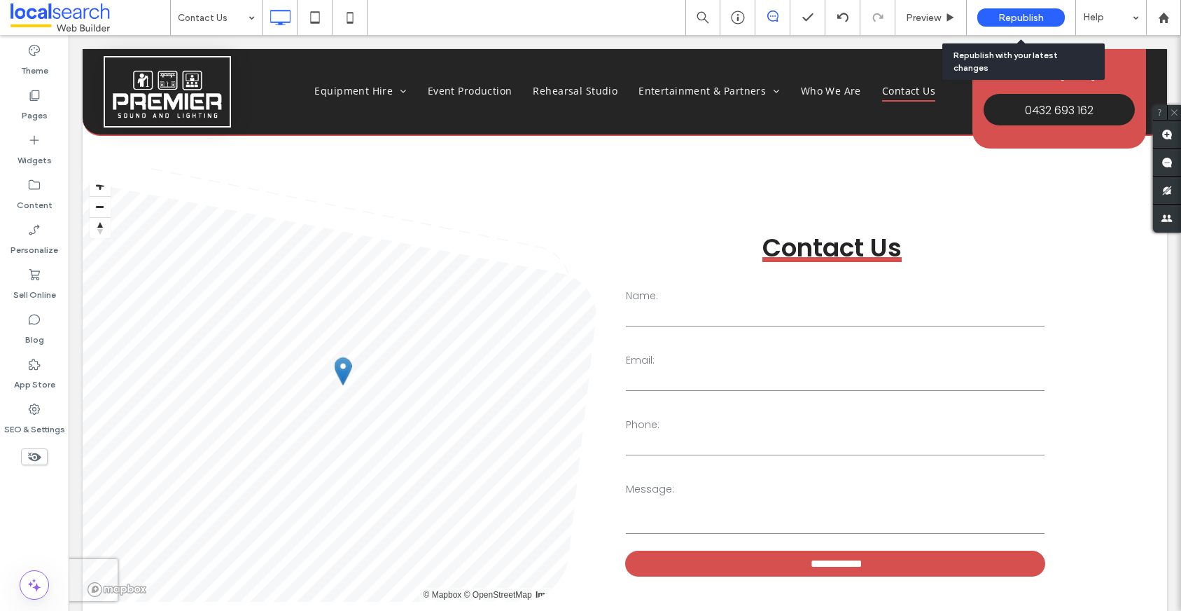
click at [996, 11] on div "Republish" at bounding box center [1021, 17] width 88 height 18
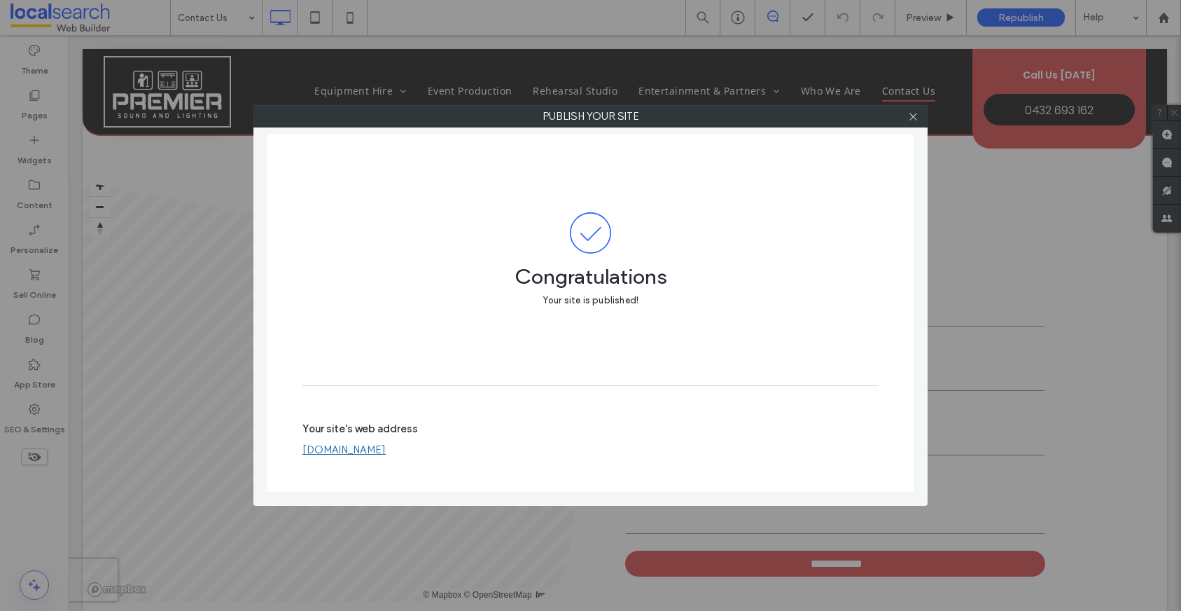
click at [386, 446] on link "[DOMAIN_NAME]" at bounding box center [343, 449] width 83 height 13
click at [910, 111] on icon at bounding box center [913, 116] width 11 height 11
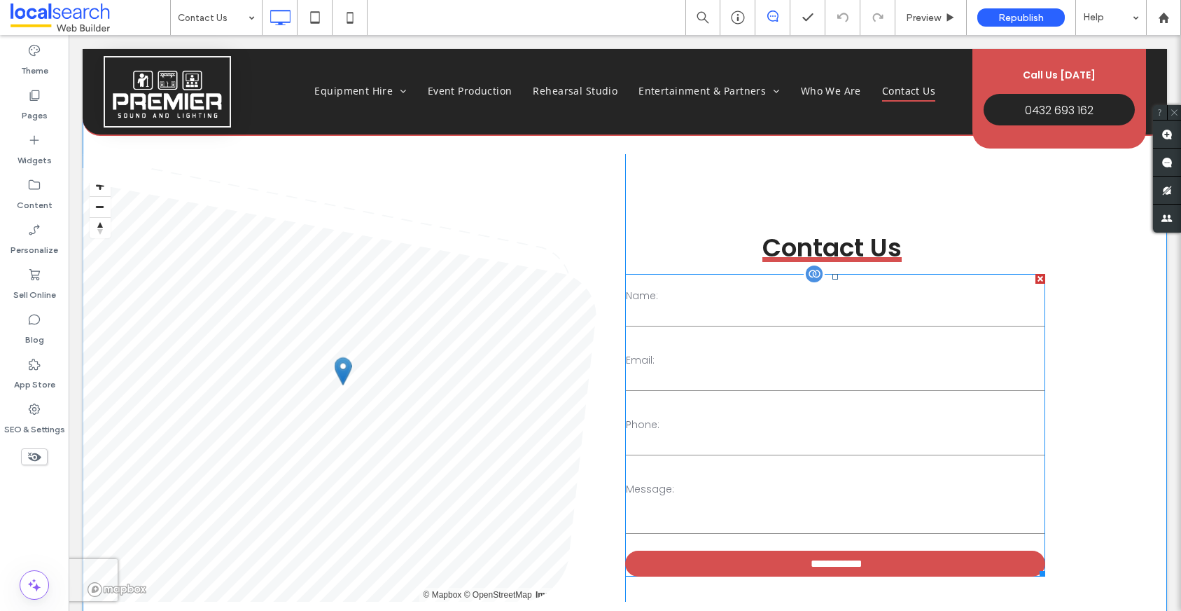
click at [810, 330] on div "Name:" at bounding box center [834, 309] width 429 height 50
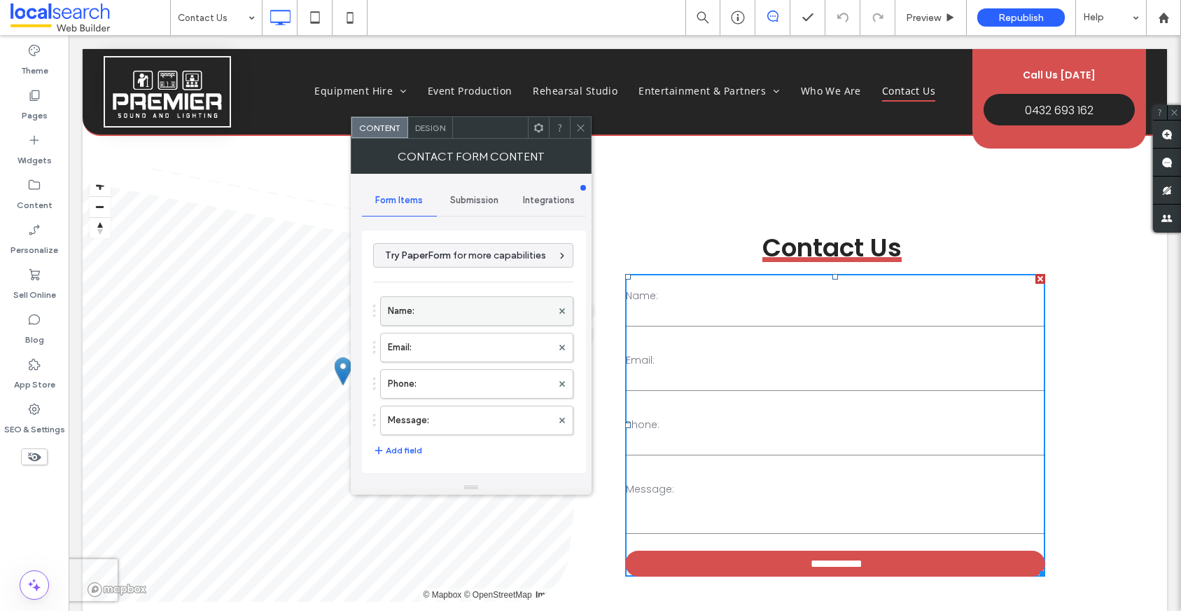
click at [450, 304] on label "Name:" at bounding box center [470, 311] width 164 height 28
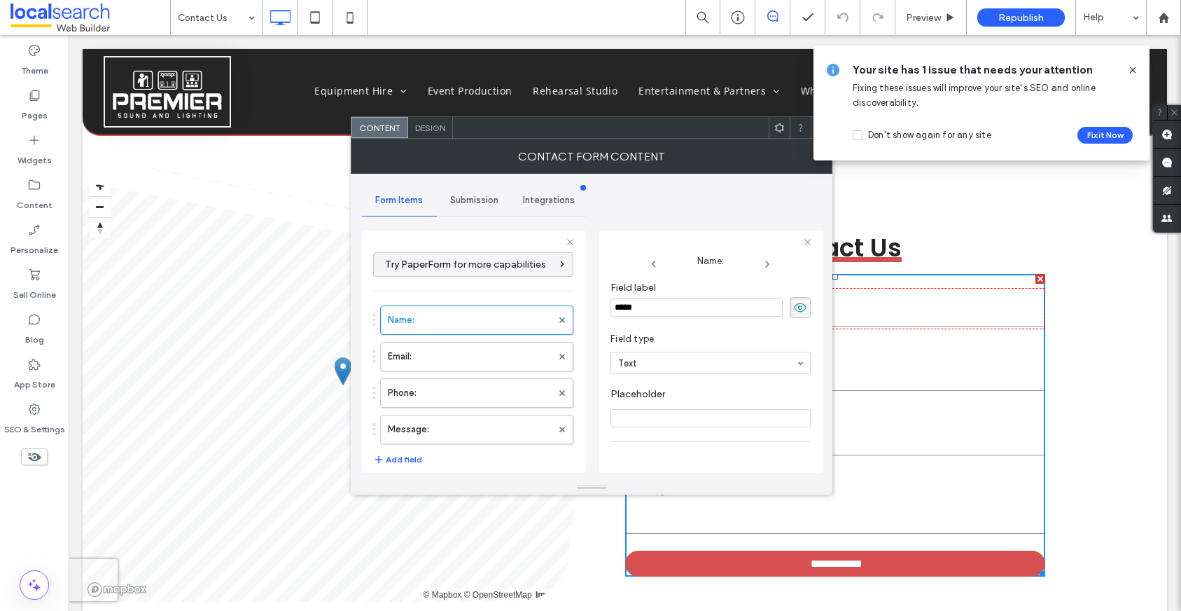
click at [461, 202] on span "Submission" at bounding box center [474, 200] width 48 height 11
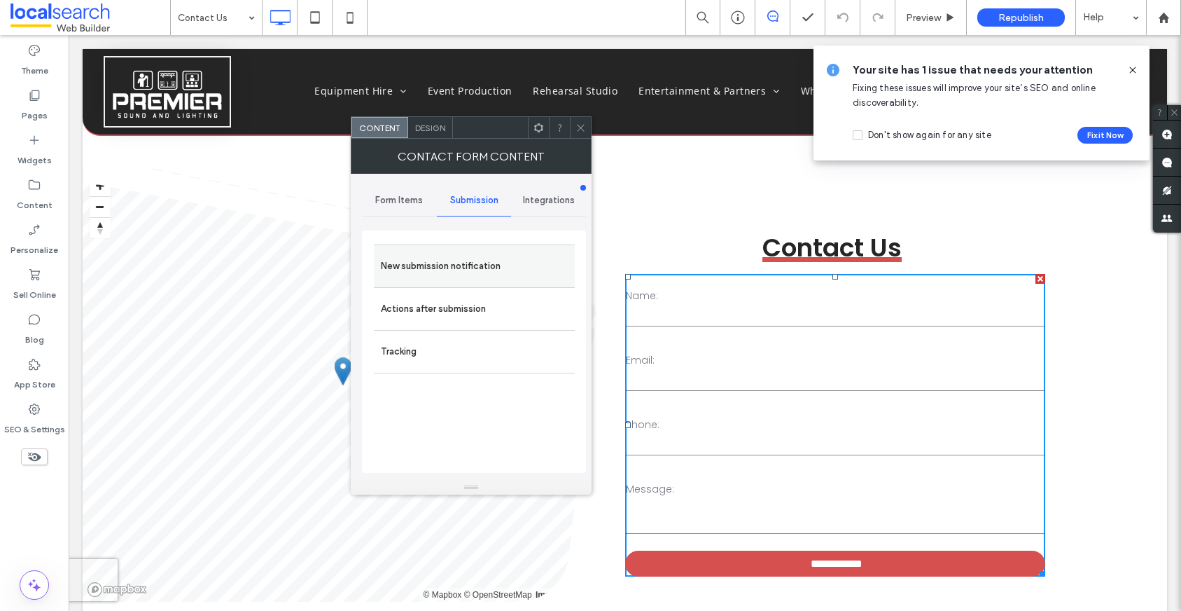
click at [443, 265] on label "New submission notification" at bounding box center [474, 266] width 187 height 28
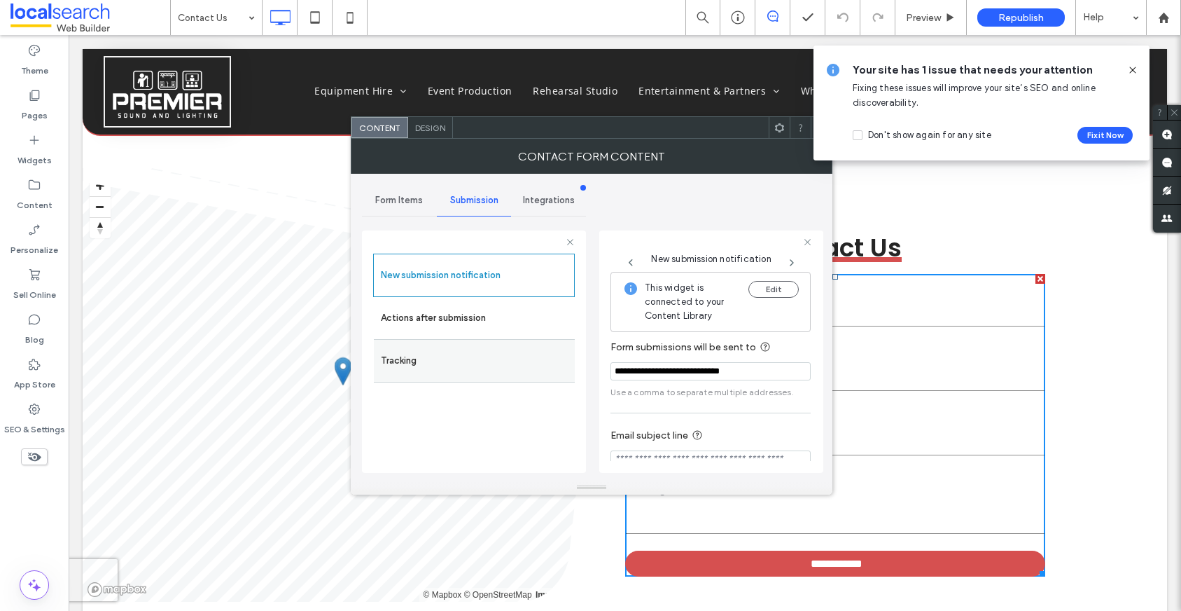
drag, startPoint x: 760, startPoint y: 372, endPoint x: 527, endPoint y: 364, distance: 233.3
click at [529, 364] on div "**********" at bounding box center [474, 349] width 224 height 260
type input "**********"
click at [700, 214] on div "**********" at bounding box center [591, 327] width 459 height 307
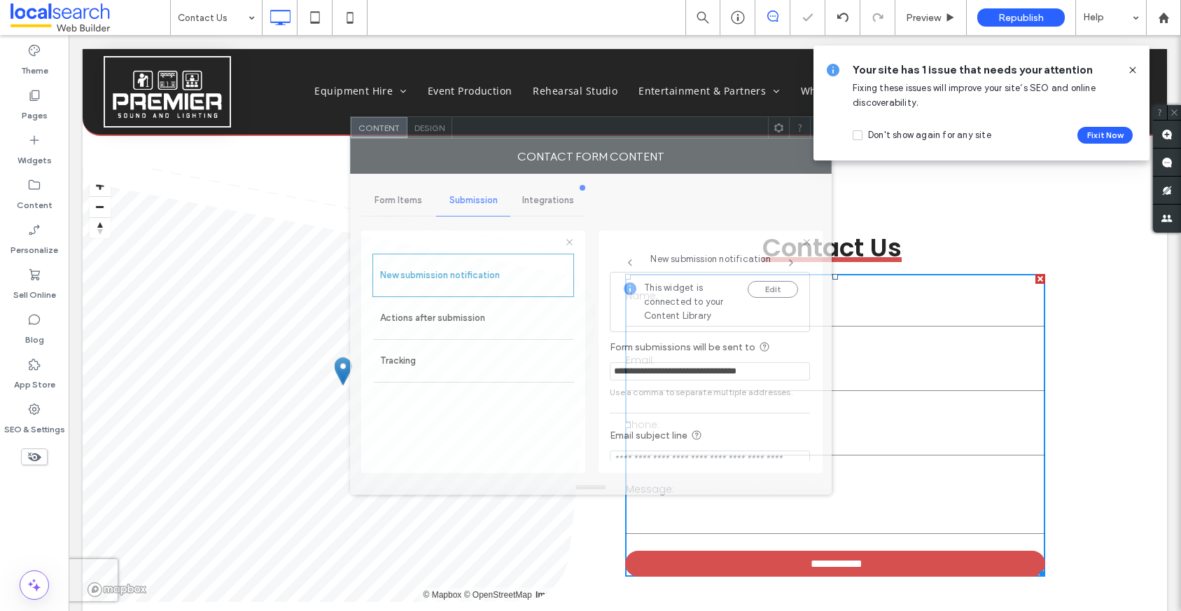
drag, startPoint x: 730, startPoint y: 131, endPoint x: 660, endPoint y: 153, distance: 73.5
click at [660, 138] on div at bounding box center [610, 127] width 316 height 21
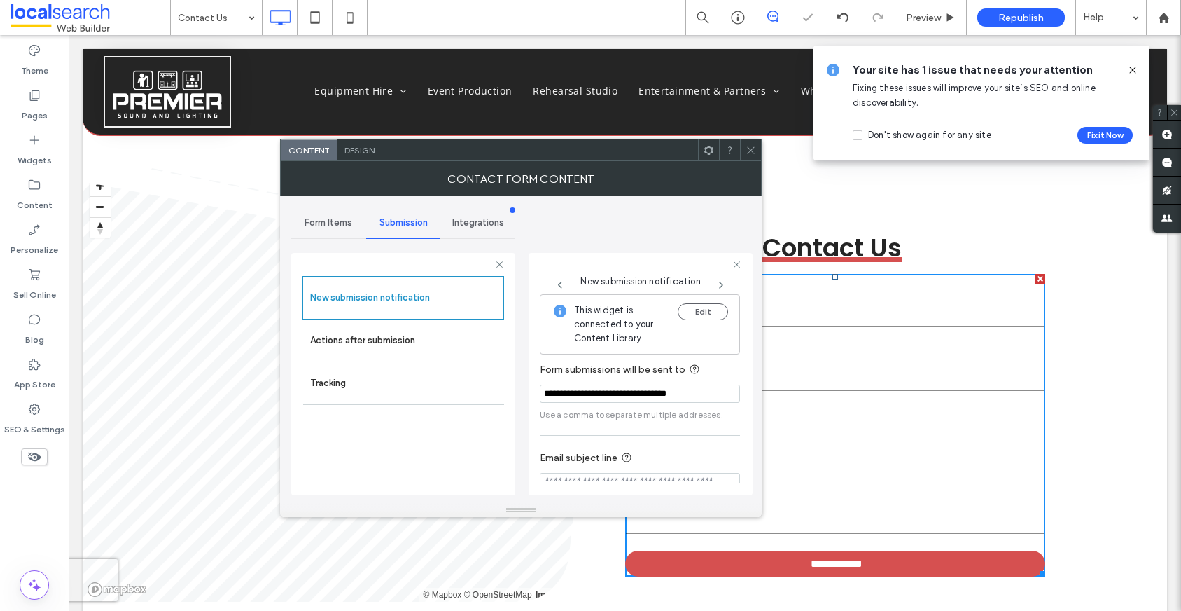
click at [755, 148] on icon at bounding box center [751, 150] width 11 height 11
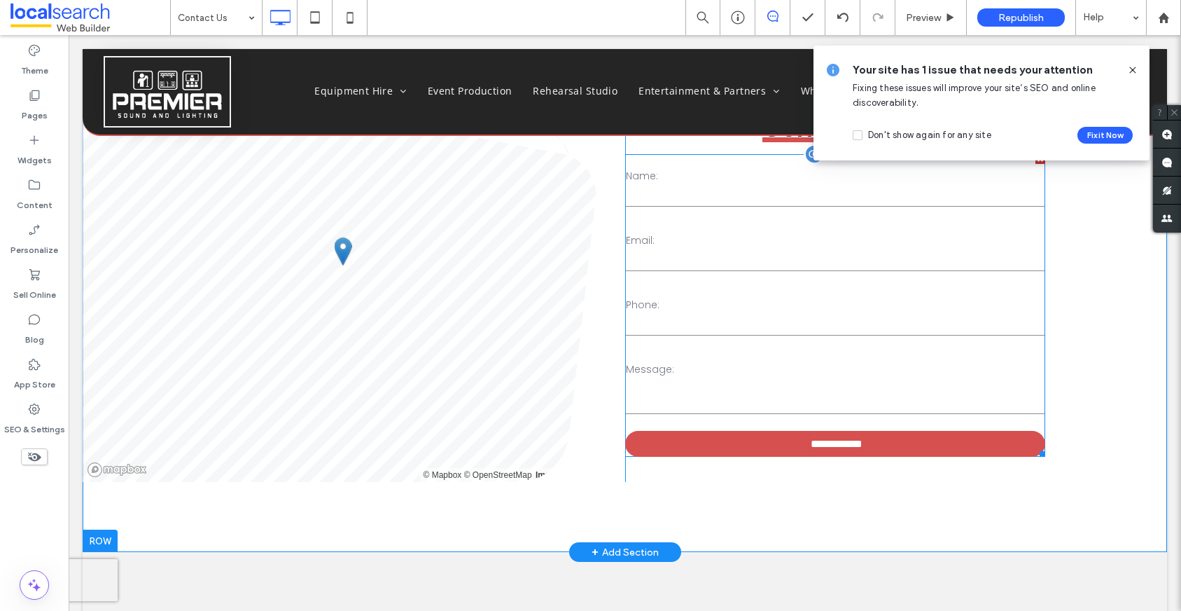
scroll to position [176, 0]
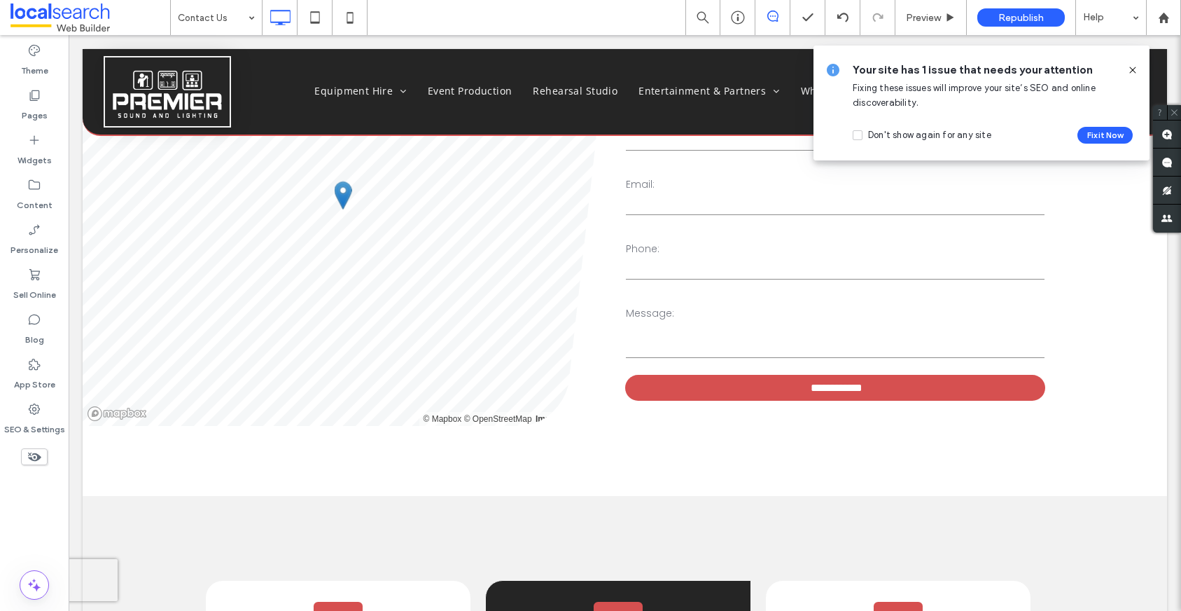
drag, startPoint x: 1131, startPoint y: 73, endPoint x: 1062, endPoint y: 39, distance: 77.3
click at [1131, 73] on icon at bounding box center [1132, 69] width 11 height 11
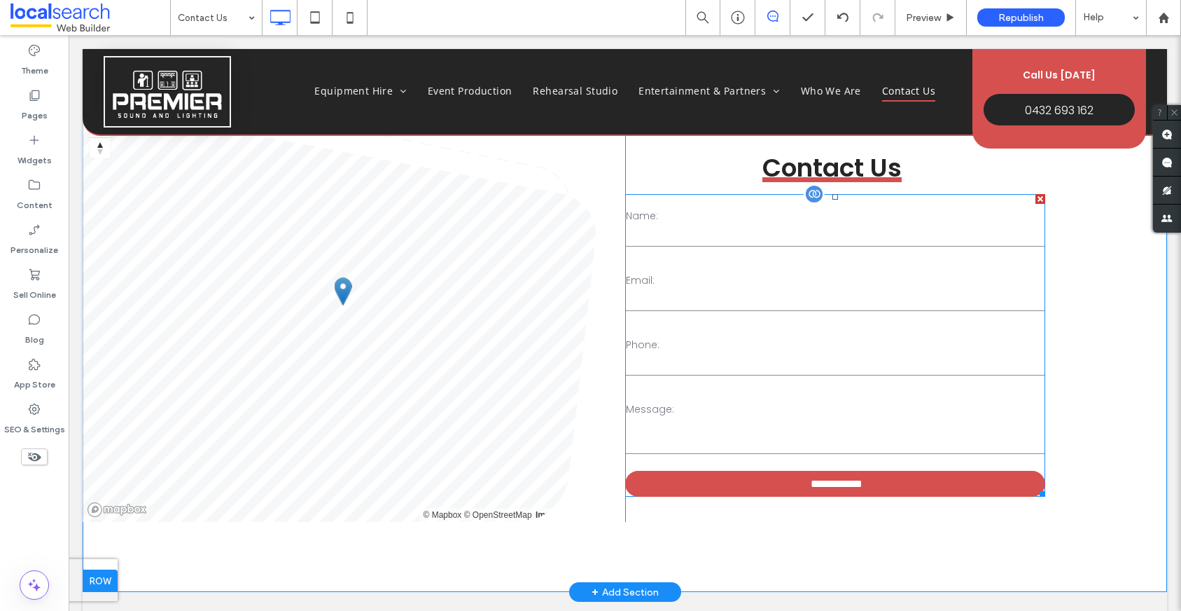
scroll to position [0, 0]
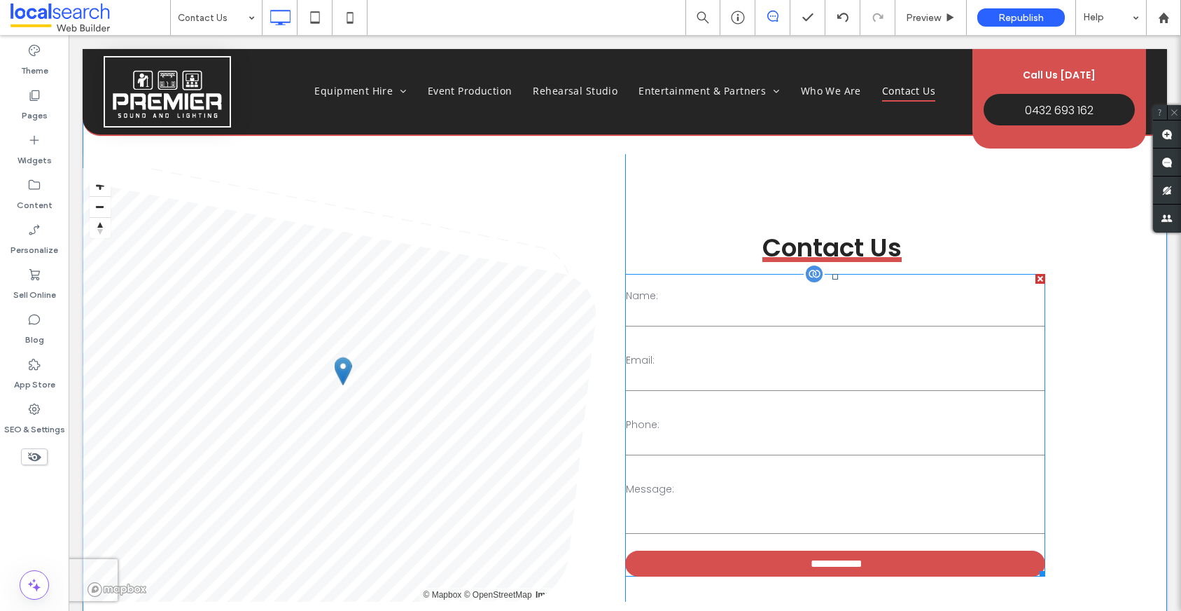
click at [797, 296] on label "Name:" at bounding box center [835, 295] width 419 height 15
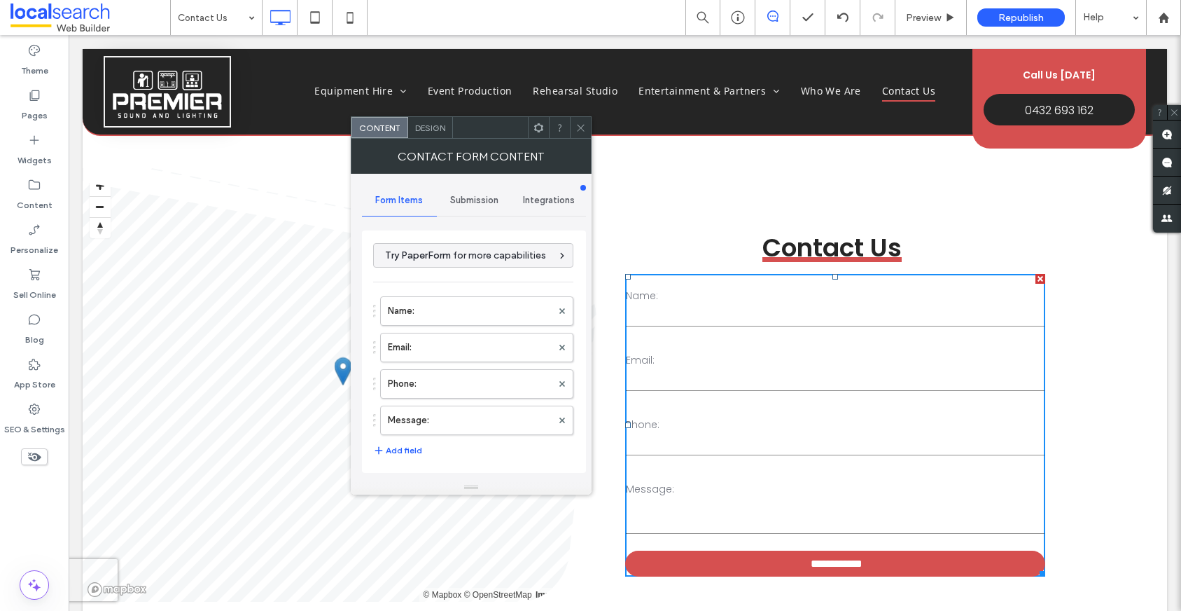
click at [576, 127] on icon at bounding box center [581, 128] width 11 height 11
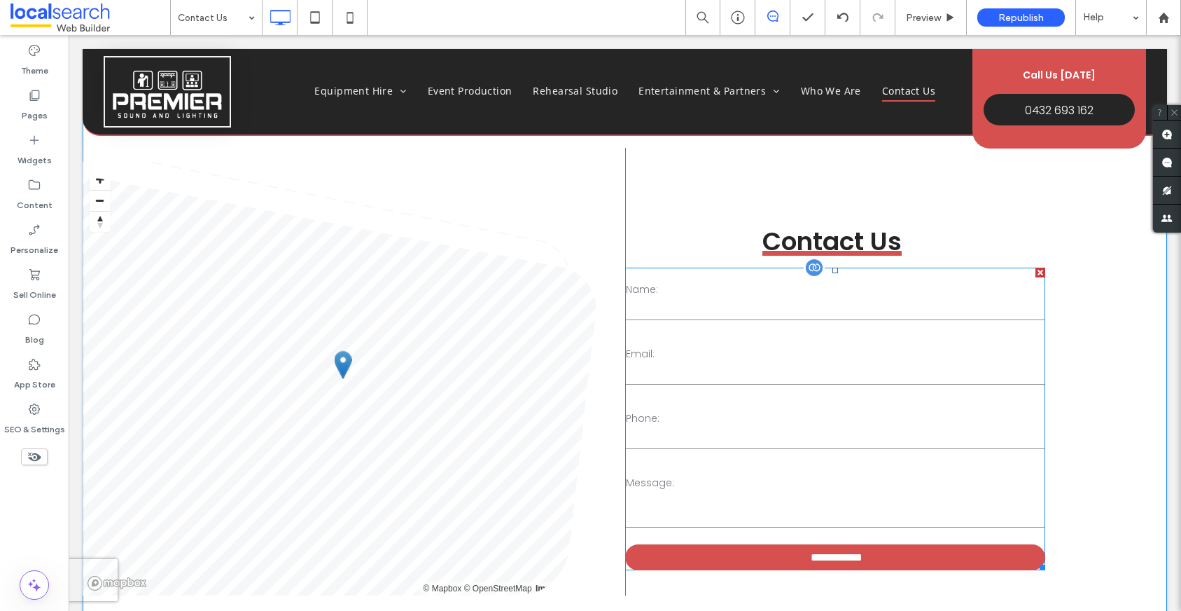
scroll to position [126, 0]
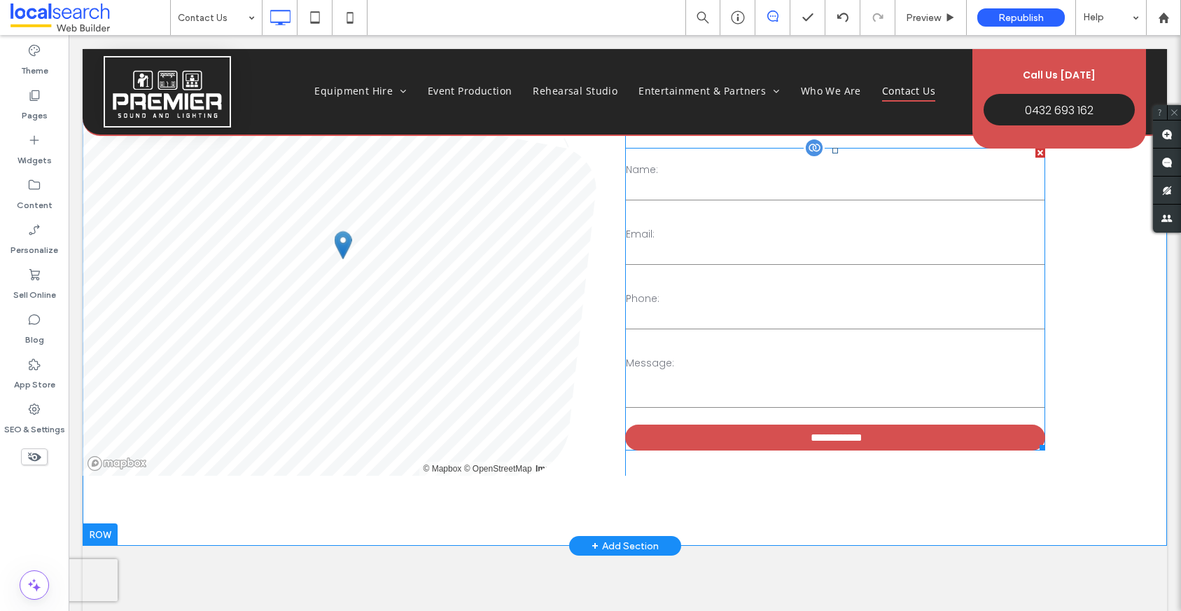
click at [818, 249] on input "email" at bounding box center [835, 254] width 419 height 21
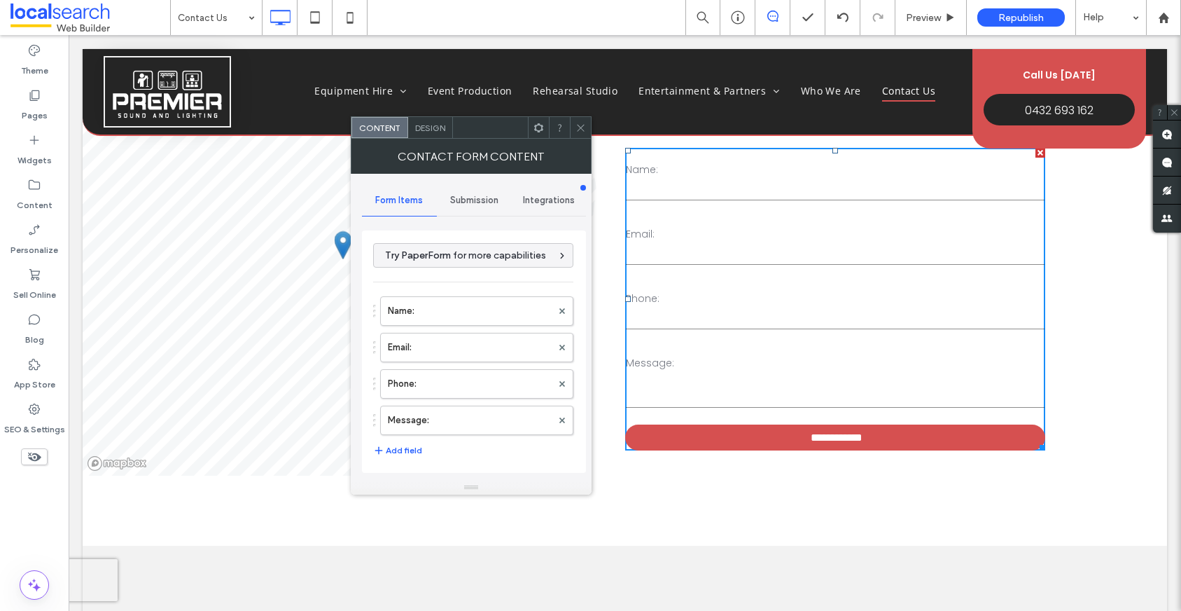
click at [444, 197] on div "Submission" at bounding box center [474, 200] width 75 height 31
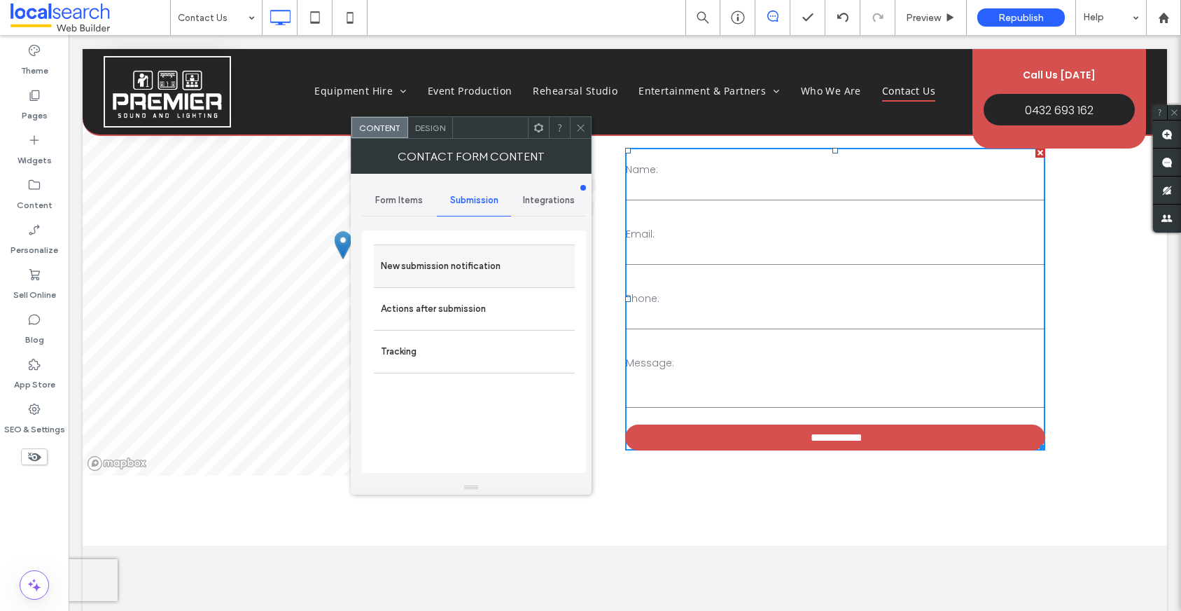
click at [463, 277] on label "New submission notification" at bounding box center [474, 266] width 187 height 28
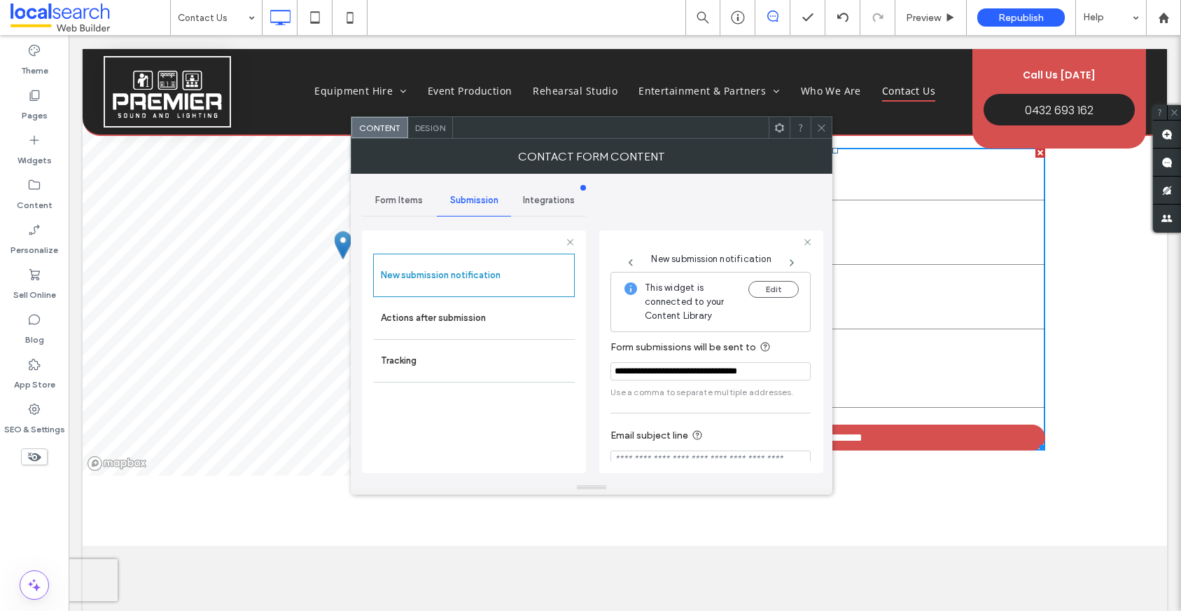
click at [814, 115] on div "Equipment Hire Audio Visual Equipment Hire Party Equipment Hire Event Productio…" at bounding box center [625, 88] width 695 height 78
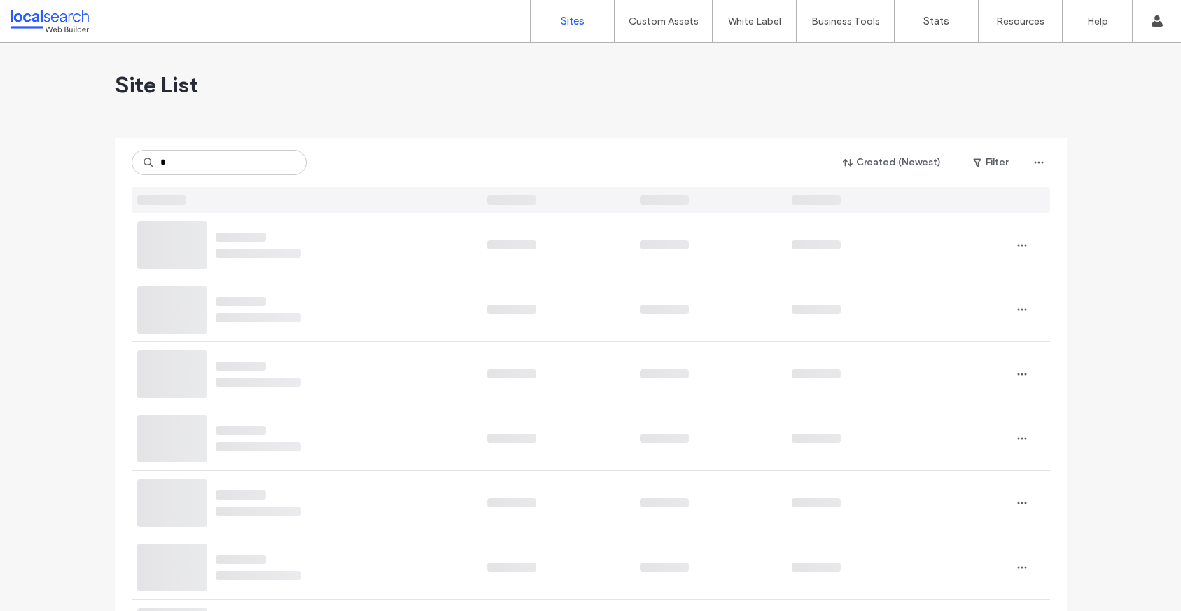
type input "*"
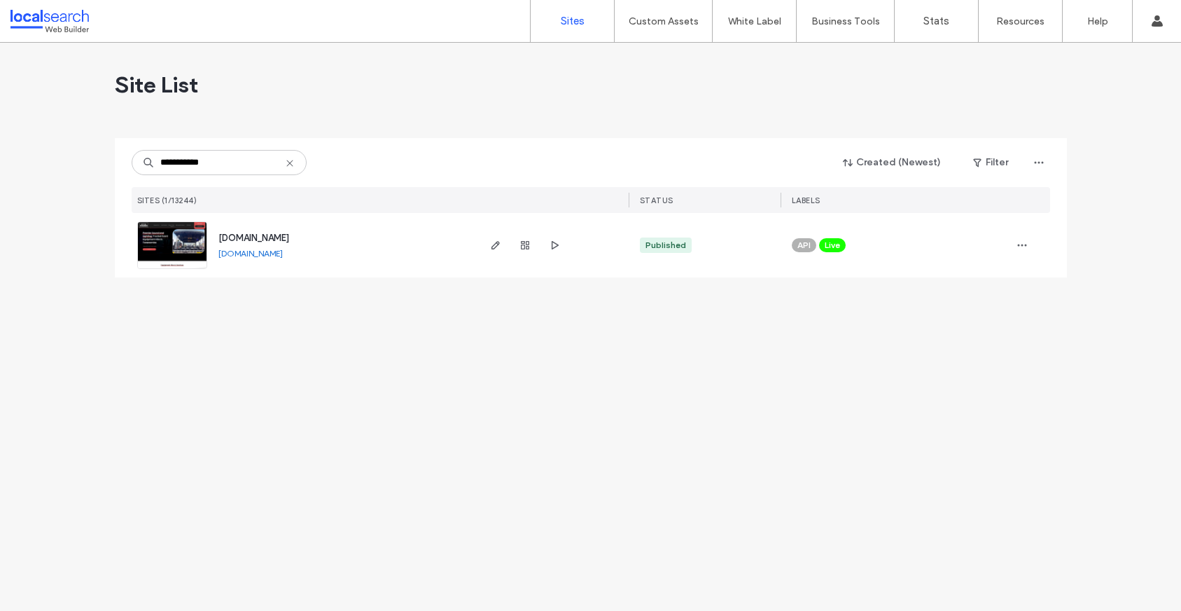
type input "**********"
click at [164, 244] on link at bounding box center [172, 245] width 70 height 48
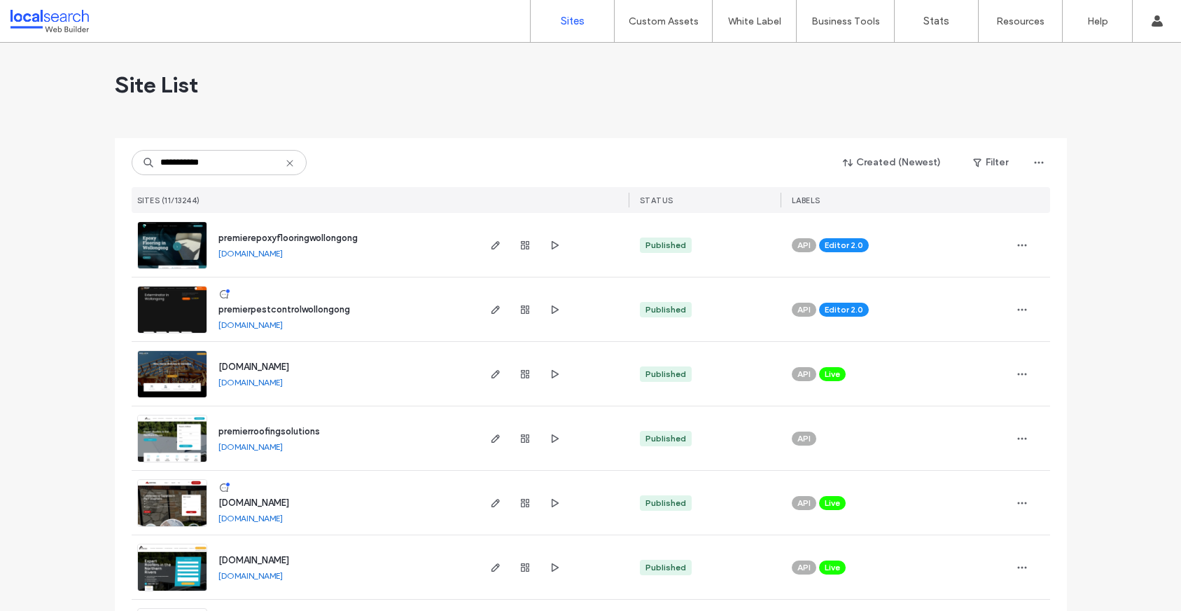
type input "**********"
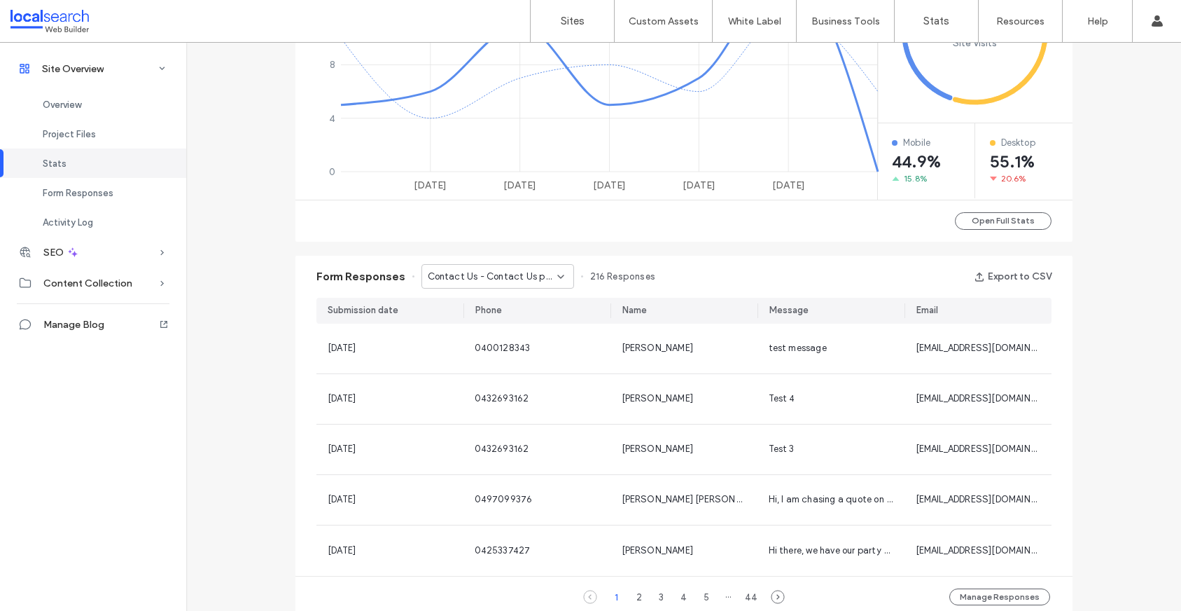
scroll to position [861, 0]
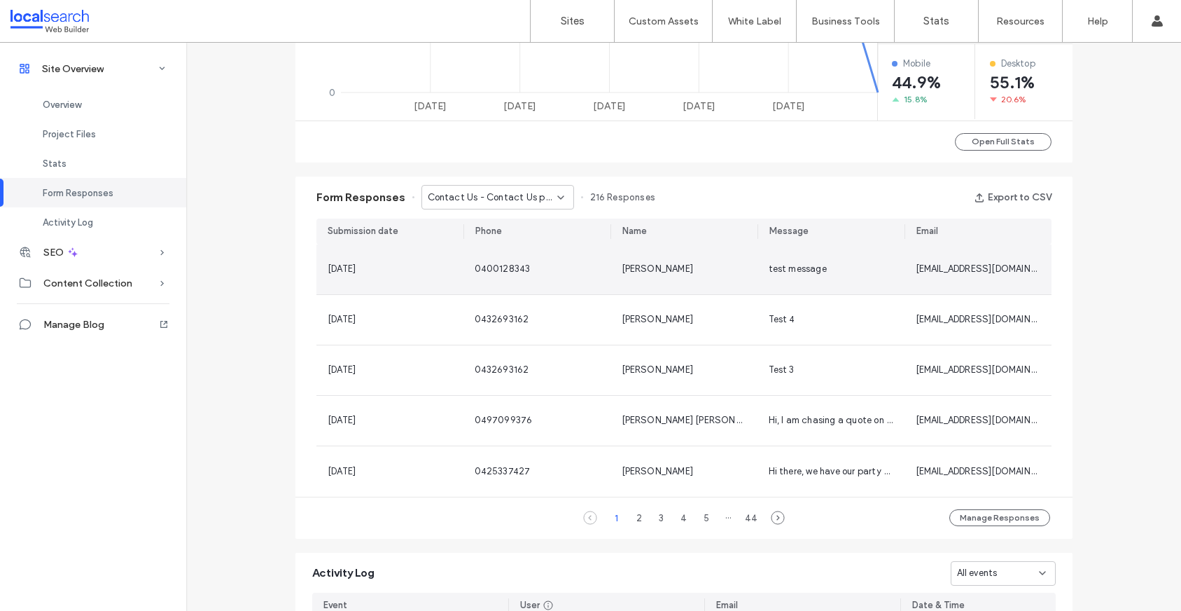
scroll to position [749, 0]
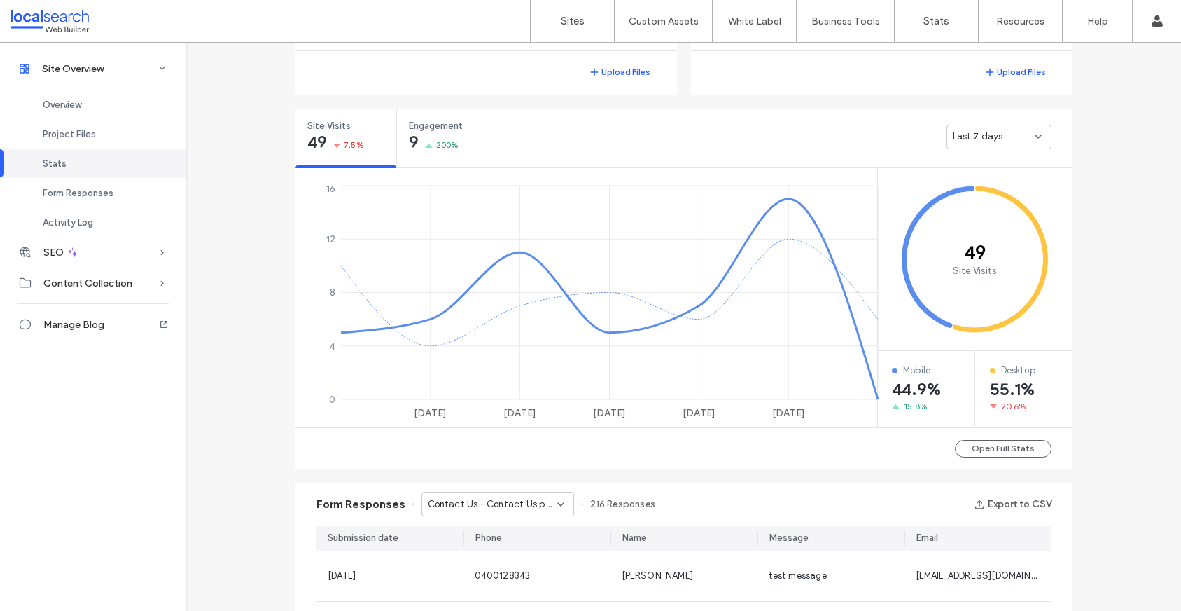
scroll to position [335, 0]
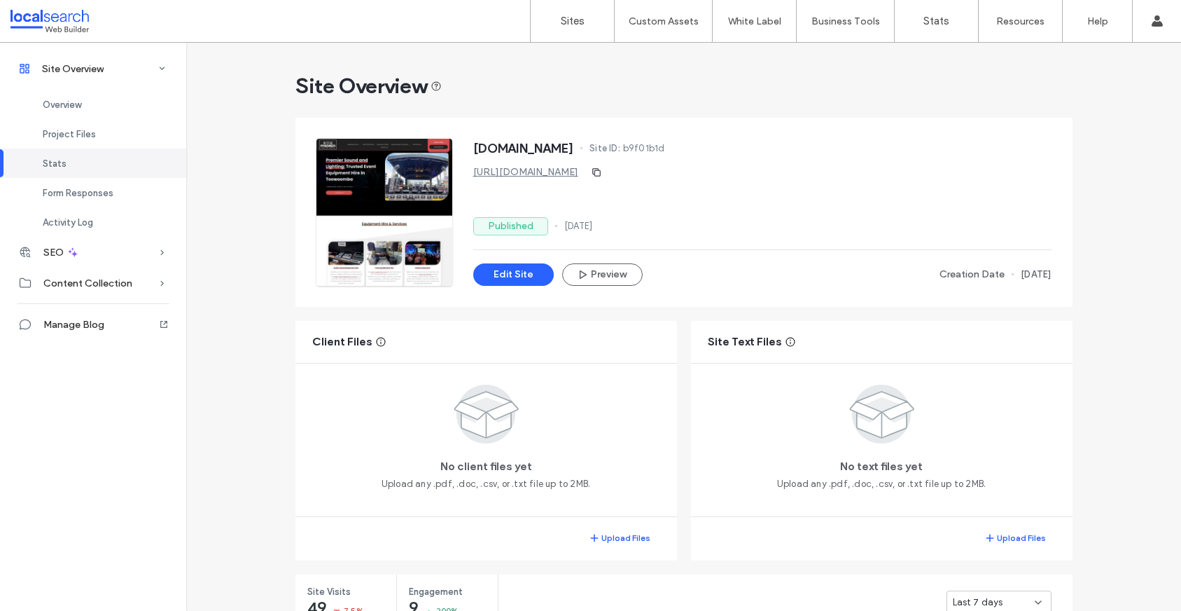
scroll to position [524, 0]
